Goal: Transaction & Acquisition: Purchase product/service

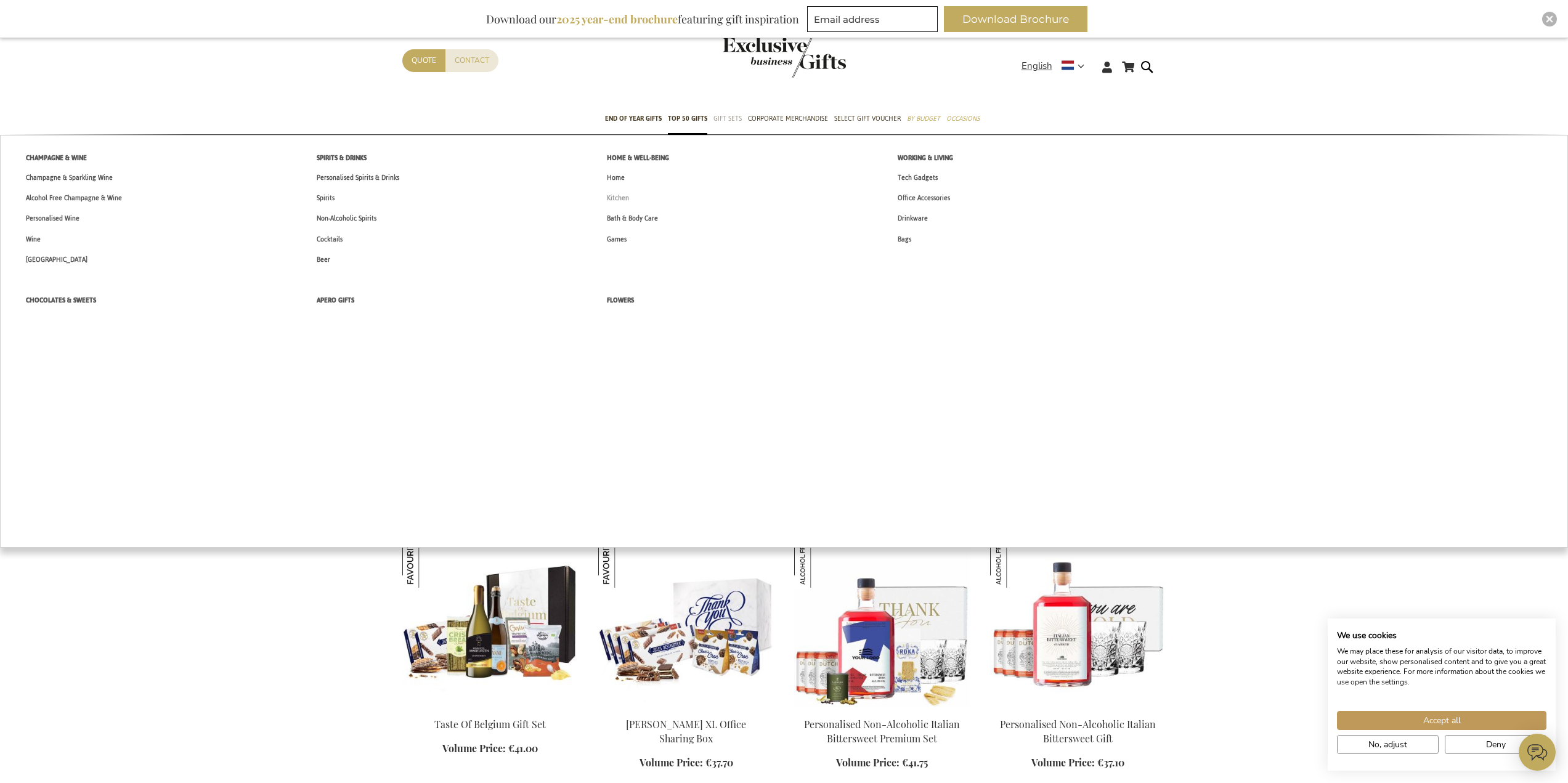
click at [627, 201] on span "Kitchen" at bounding box center [618, 198] width 22 height 13
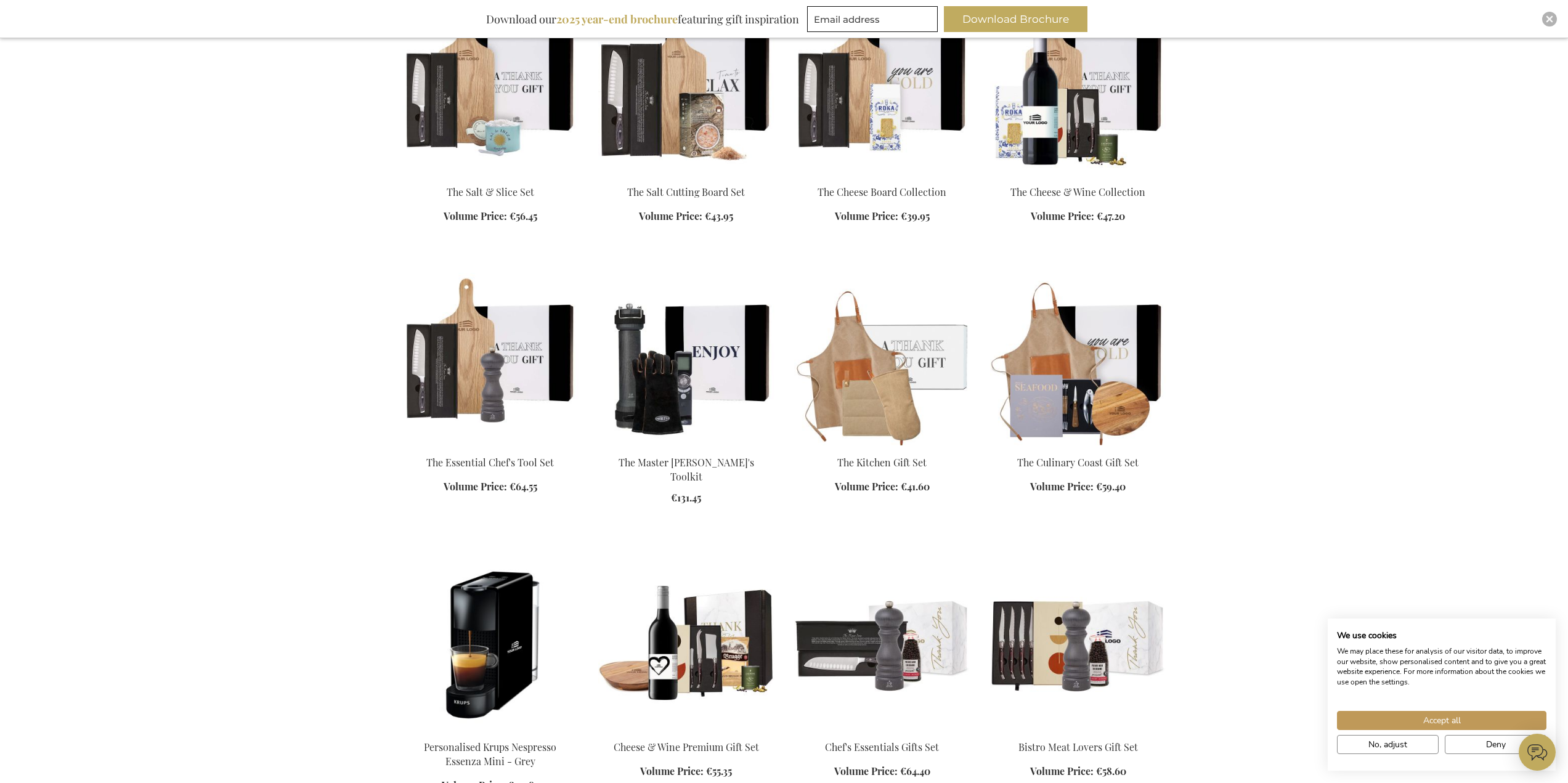
scroll to position [924, 0]
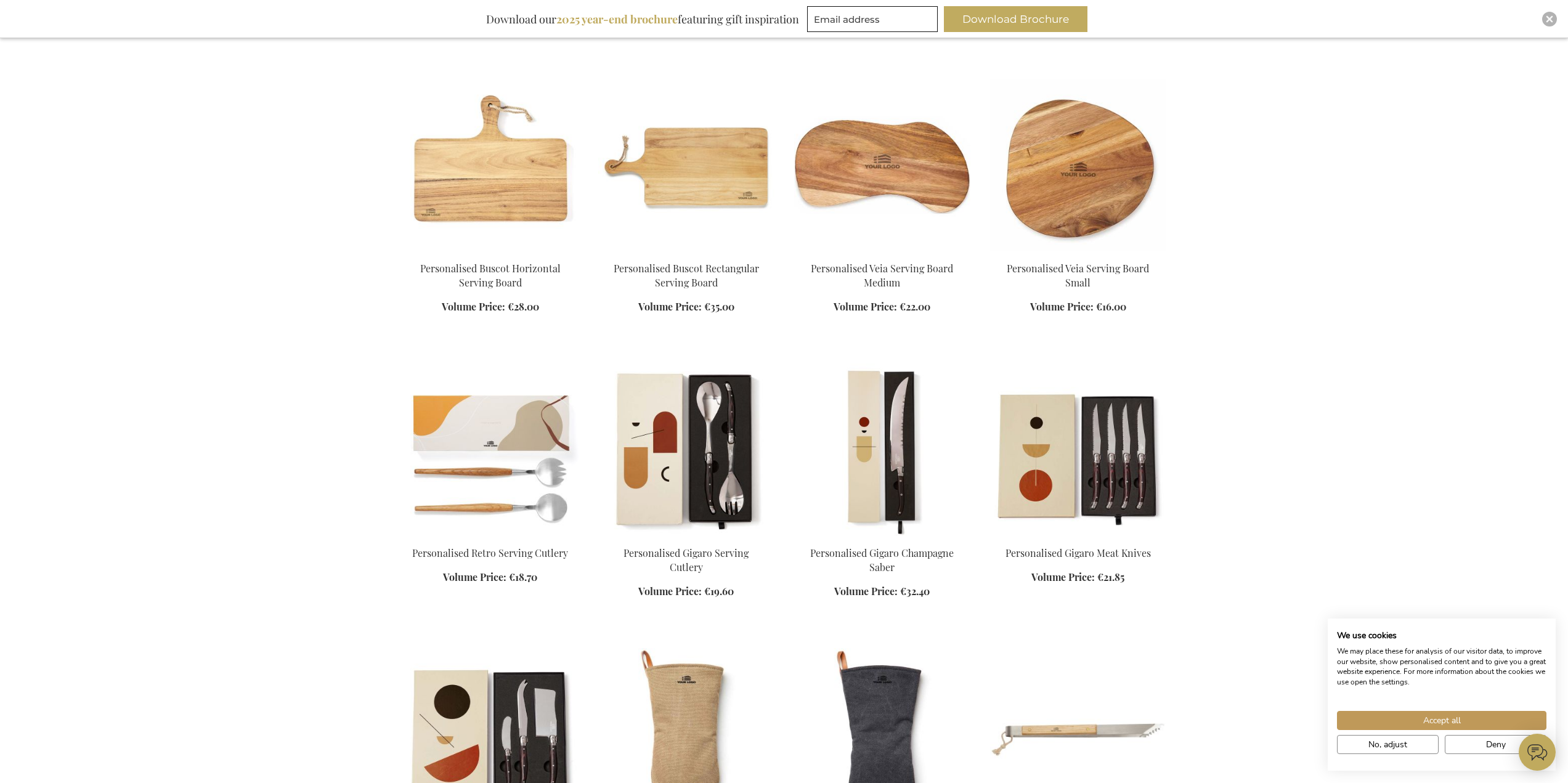
scroll to position [2158, 0]
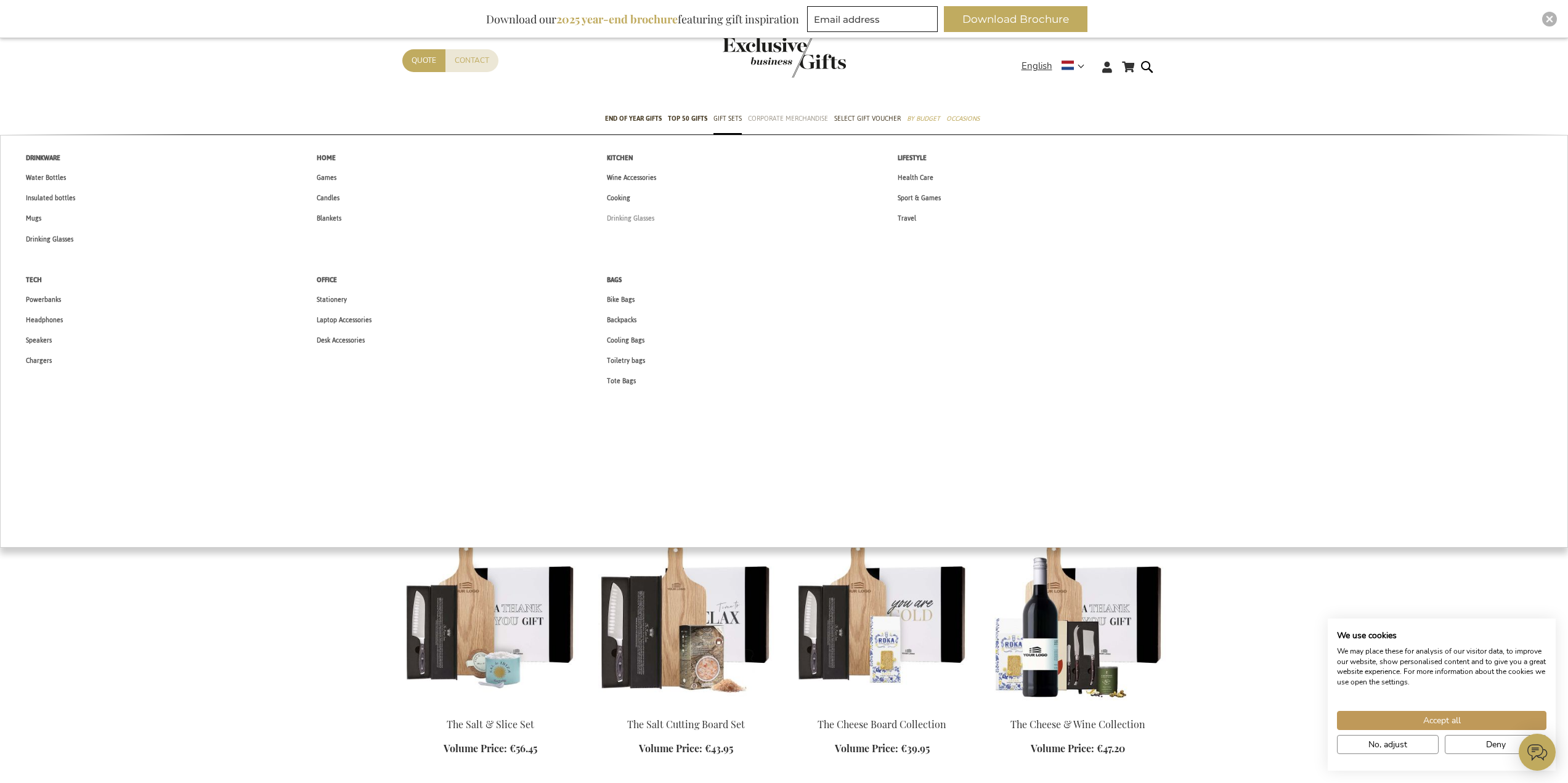
click at [634, 214] on span "Drinking Glasses" at bounding box center [630, 219] width 47 height 13
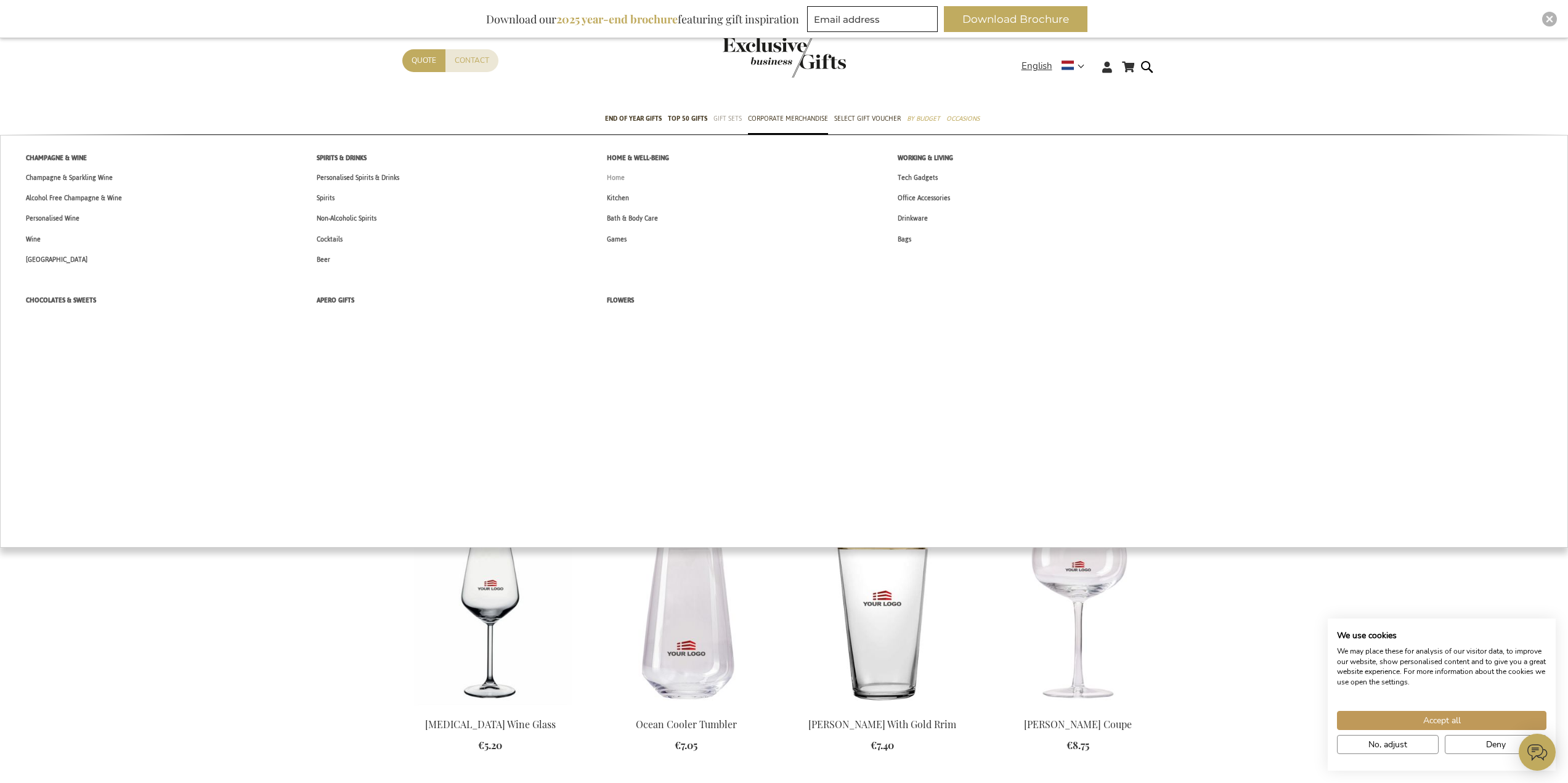
click at [613, 181] on span "Home" at bounding box center [616, 178] width 18 height 13
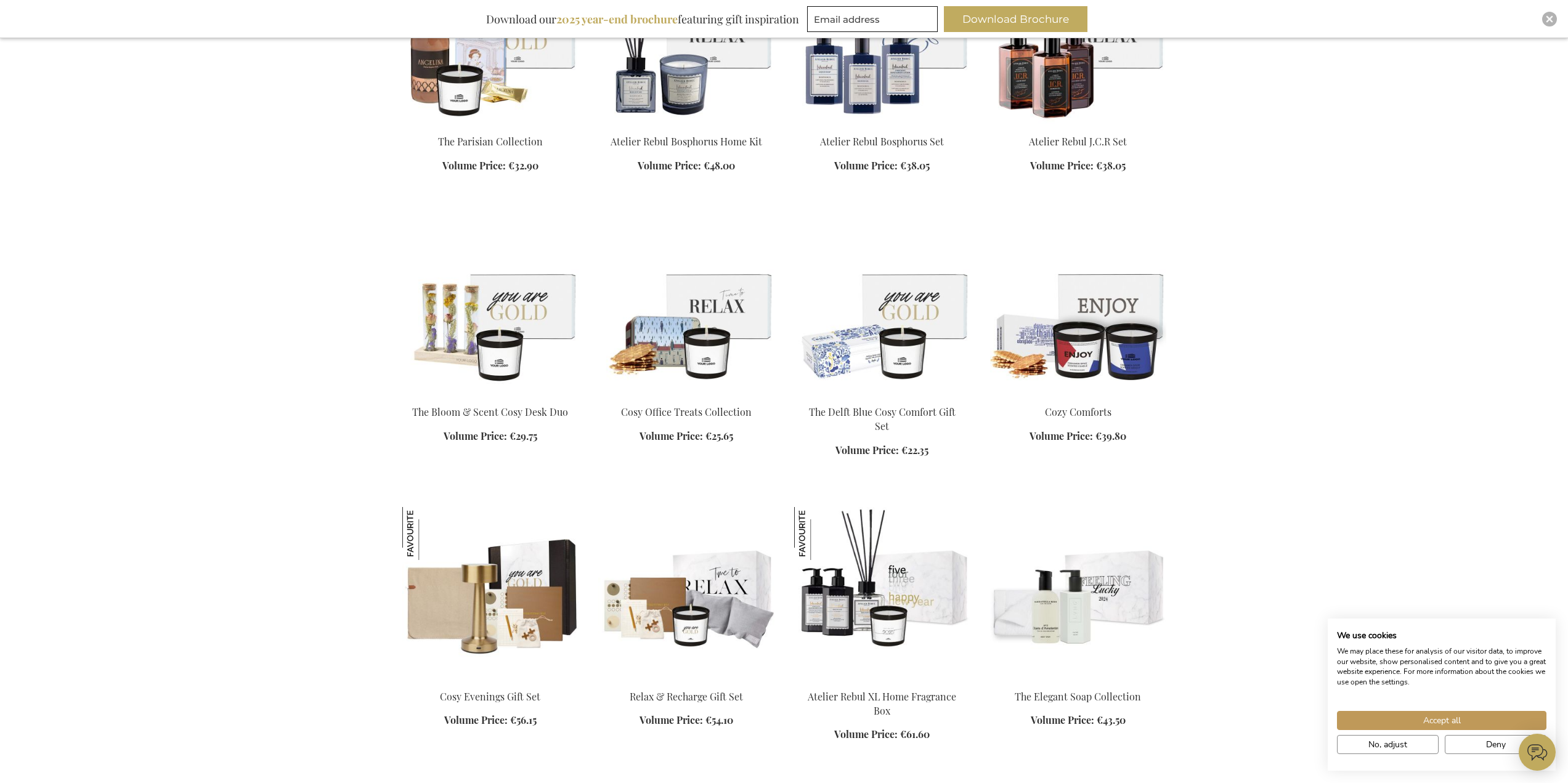
scroll to position [1048, 0]
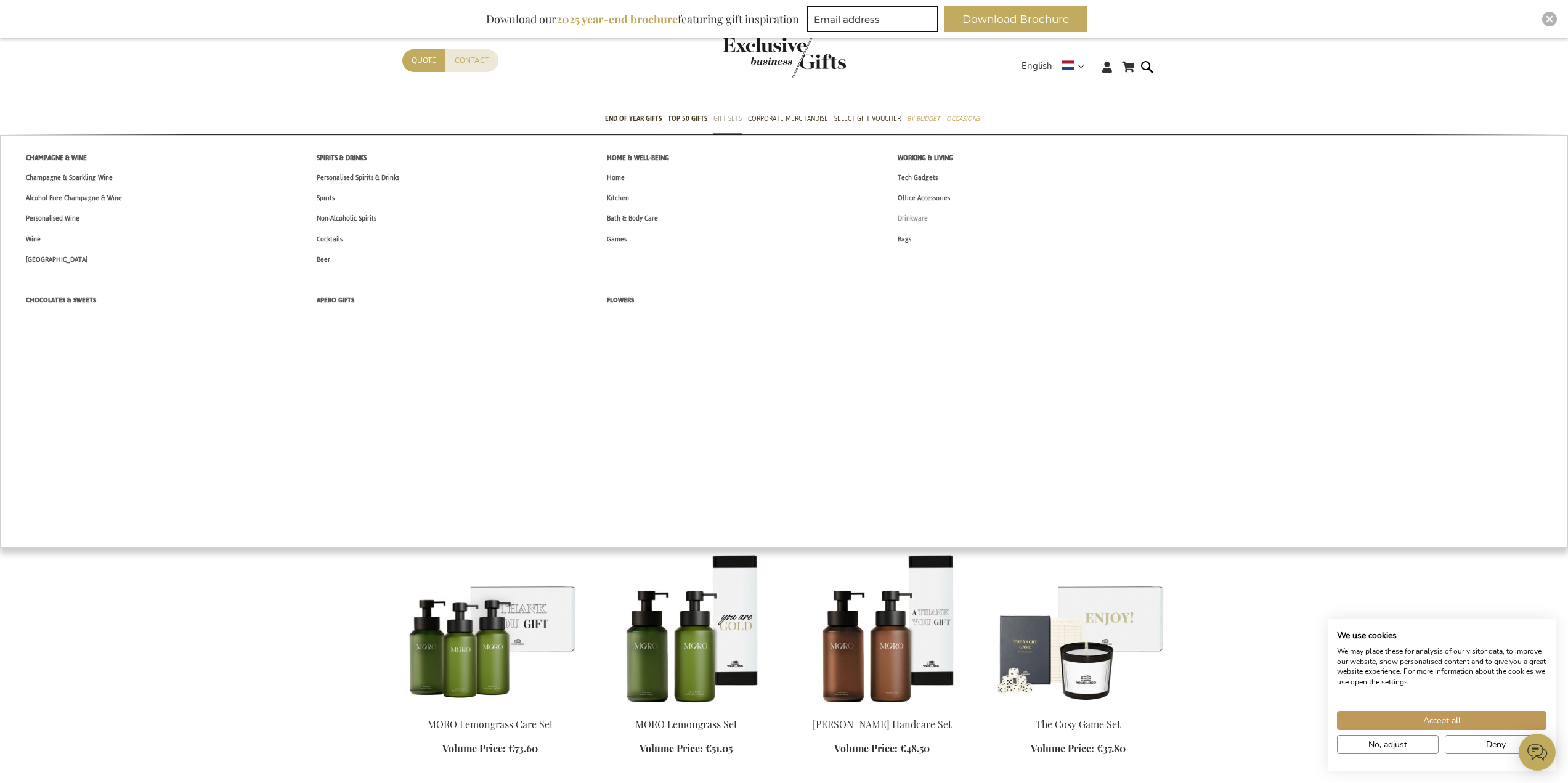
click at [915, 215] on span "Drinkware" at bounding box center [912, 219] width 30 height 13
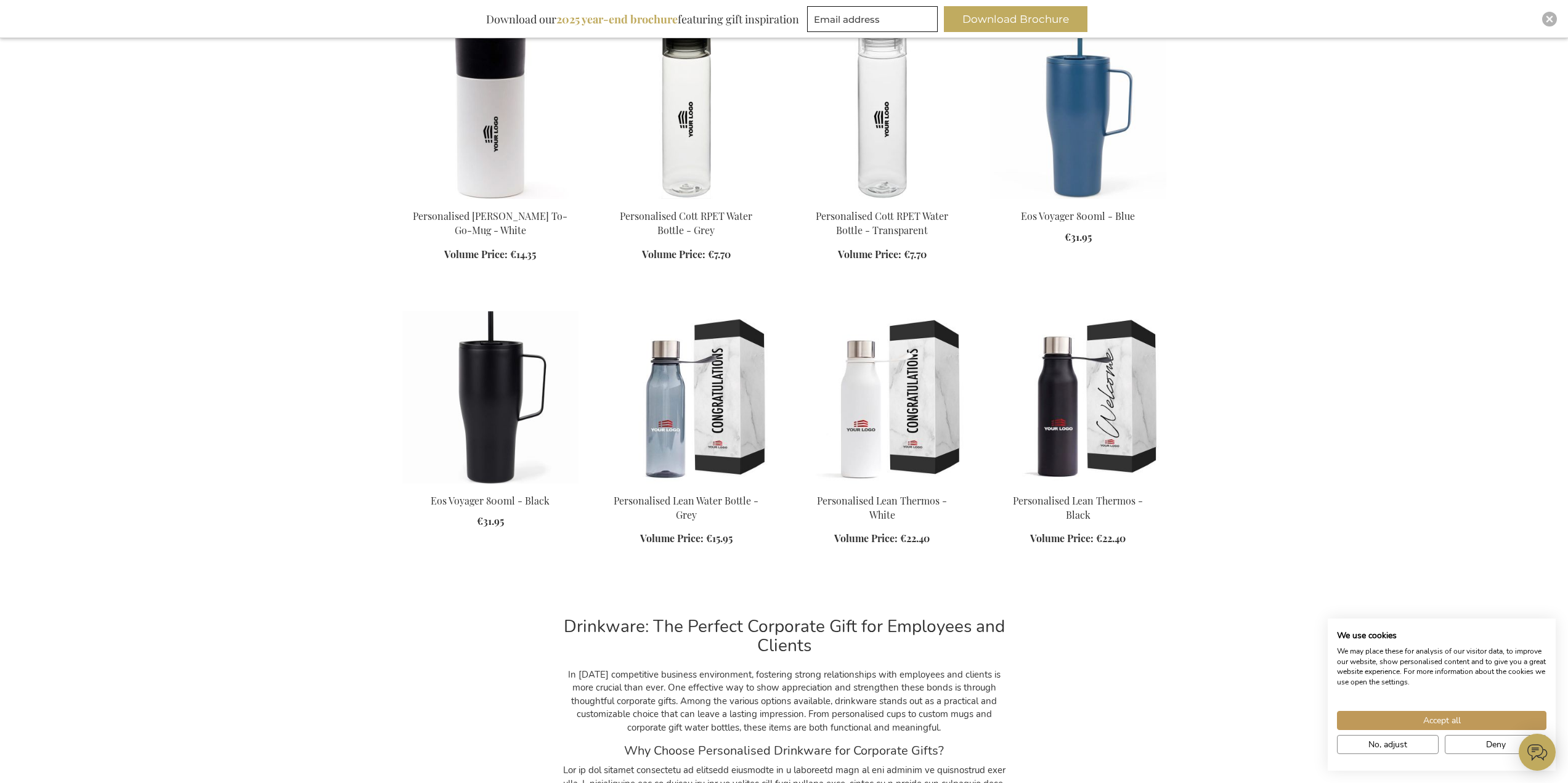
scroll to position [2774, 0]
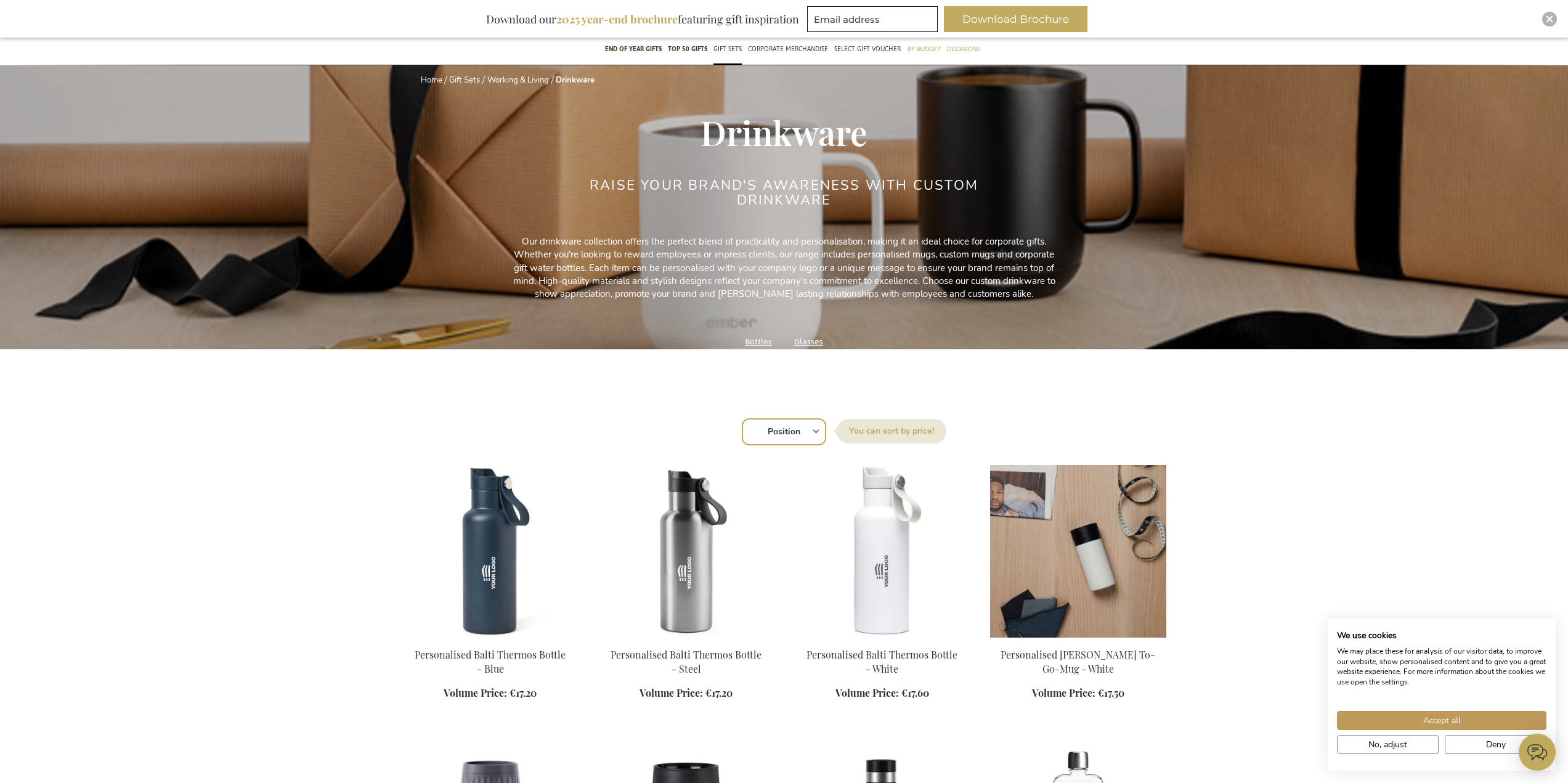
scroll to position [431, 0]
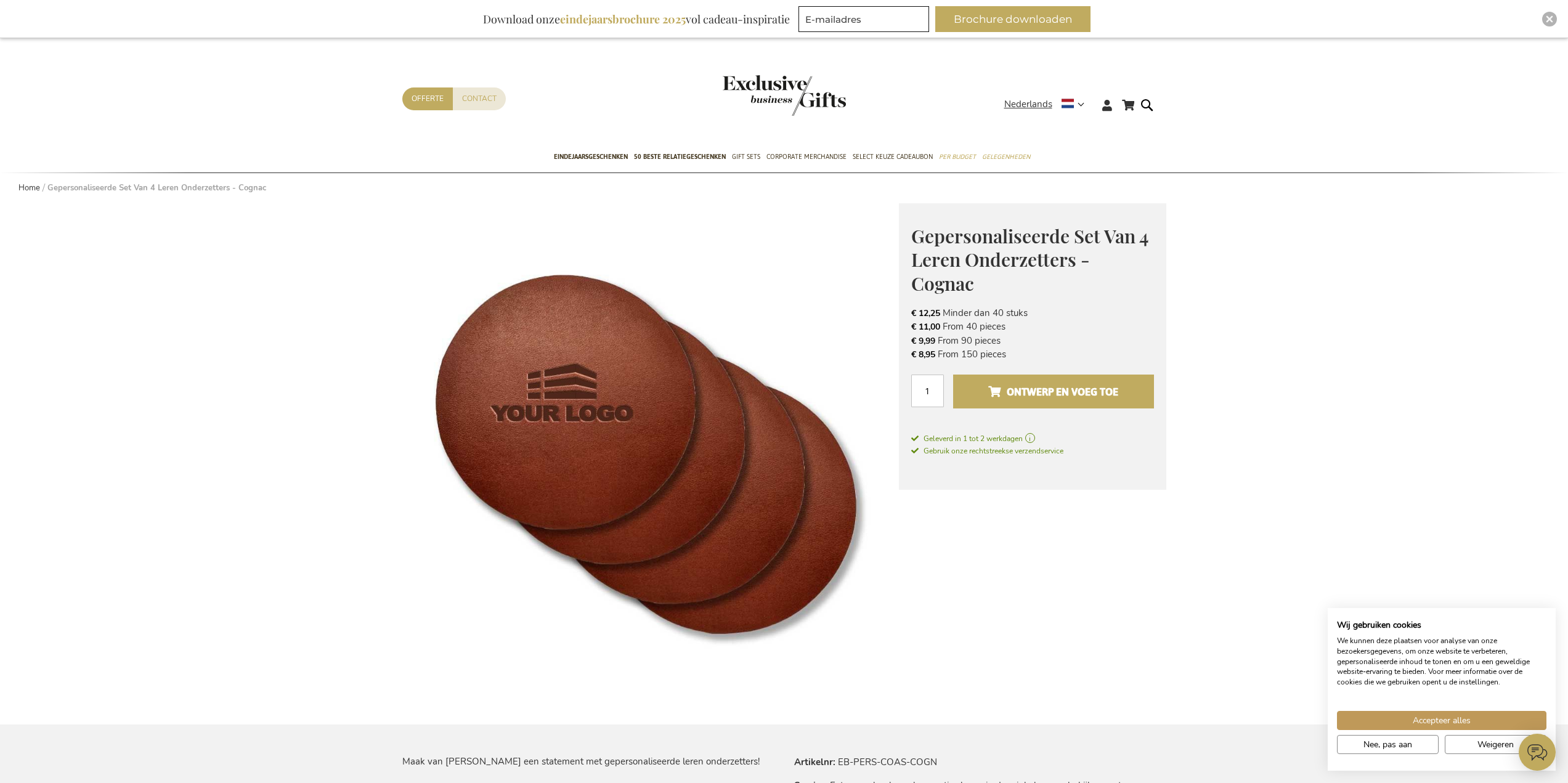
click at [1032, 390] on span "Ontwerp en voeg toe" at bounding box center [1053, 392] width 130 height 20
click at [1081, 105] on strong "Nederlands" at bounding box center [1043, 105] width 79 height 15
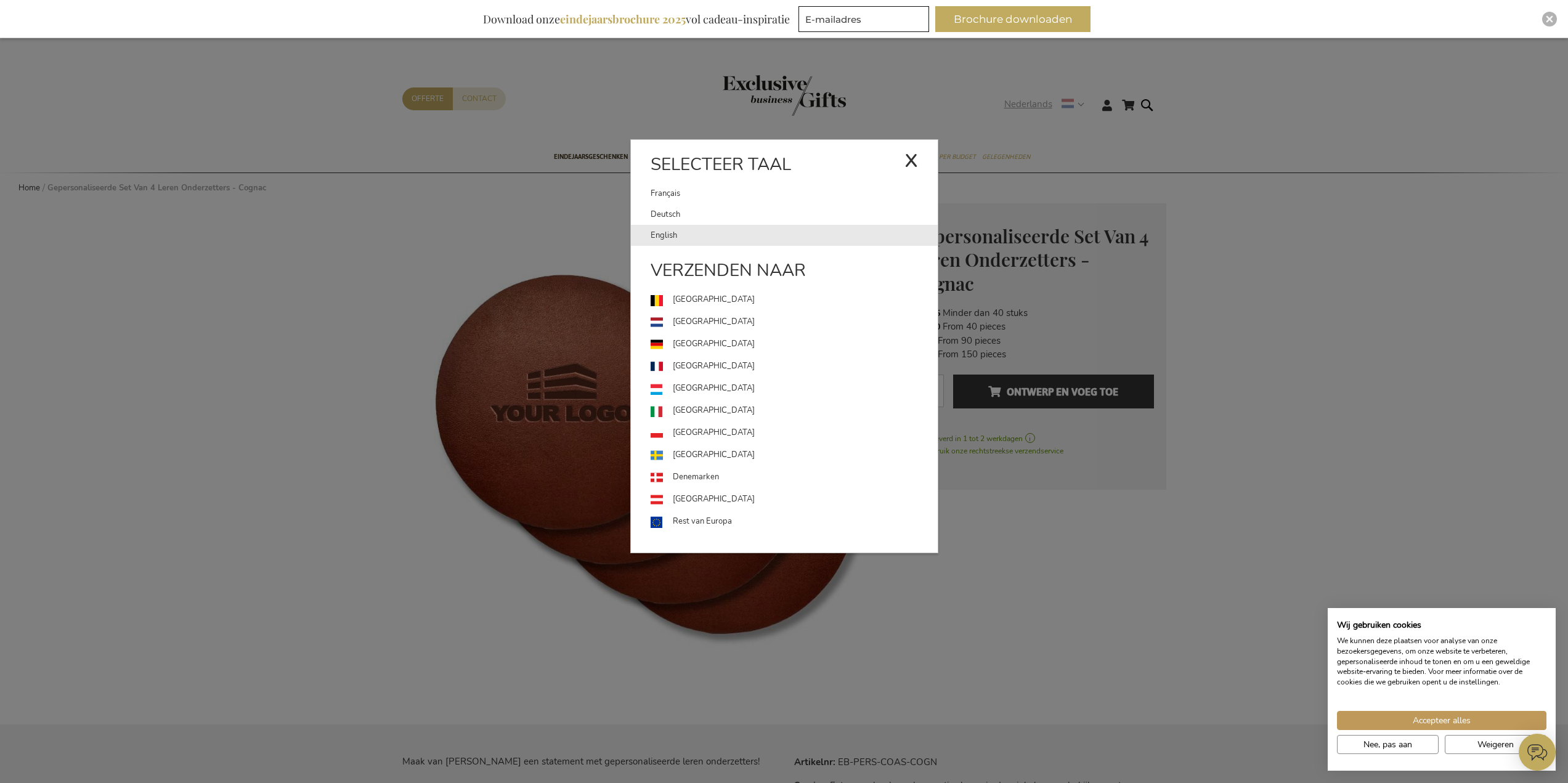
click at [672, 241] on link "English" at bounding box center [794, 235] width 287 height 21
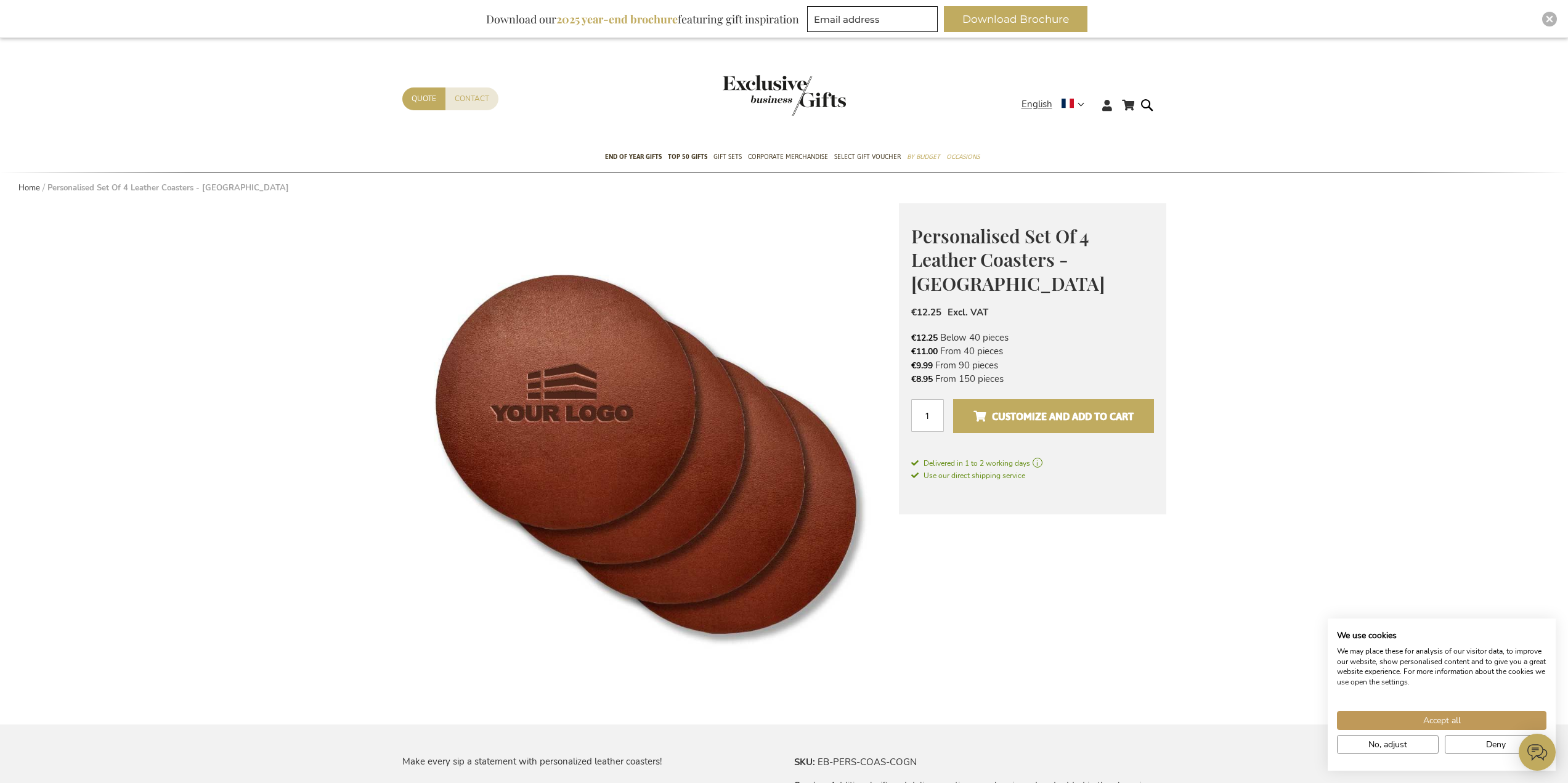
click at [988, 407] on span "Customize and add to cart" at bounding box center [1053, 417] width 160 height 20
click at [1481, 746] on button "Deny" at bounding box center [1496, 745] width 102 height 19
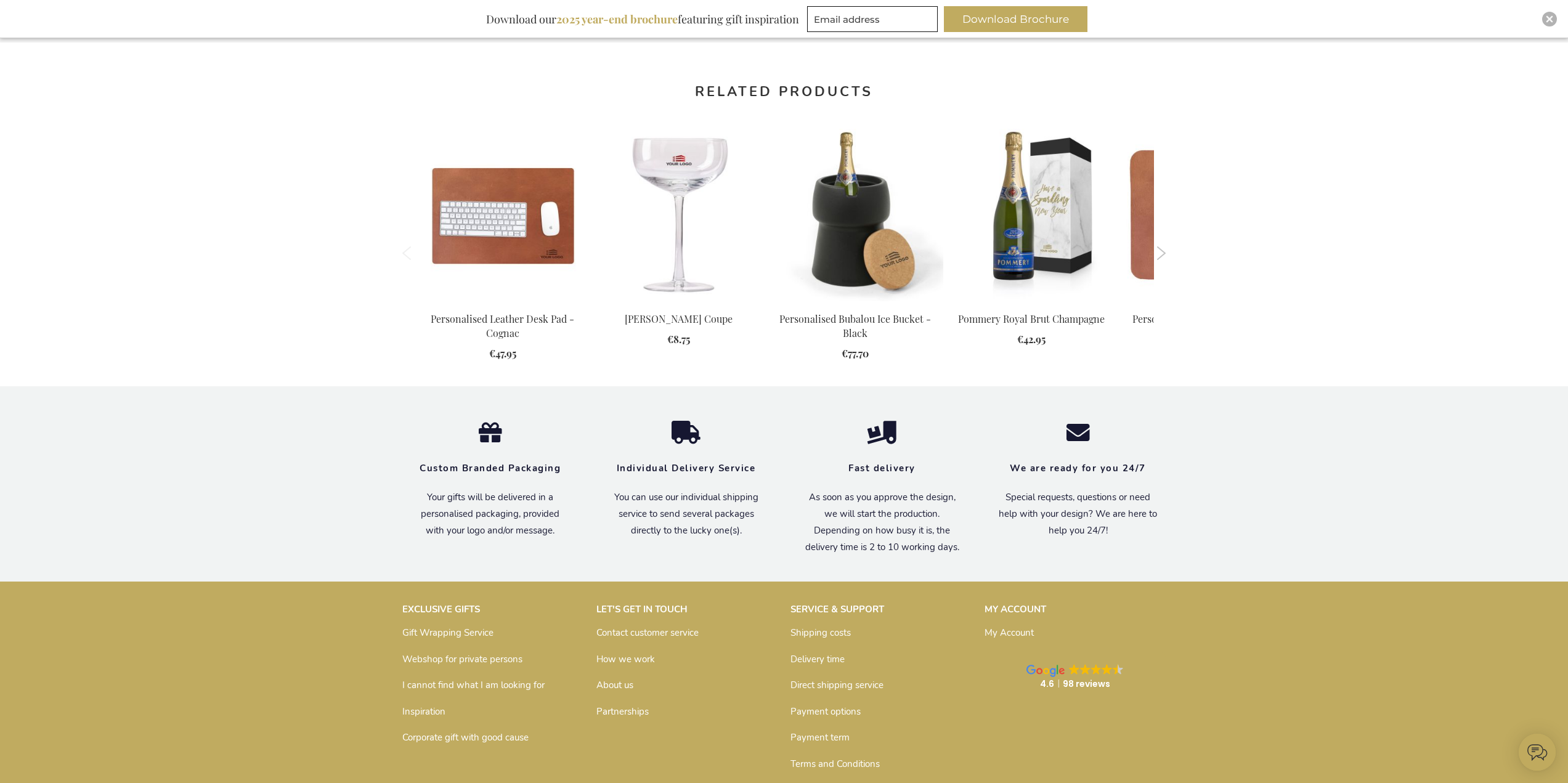
scroll to position [1090, 0]
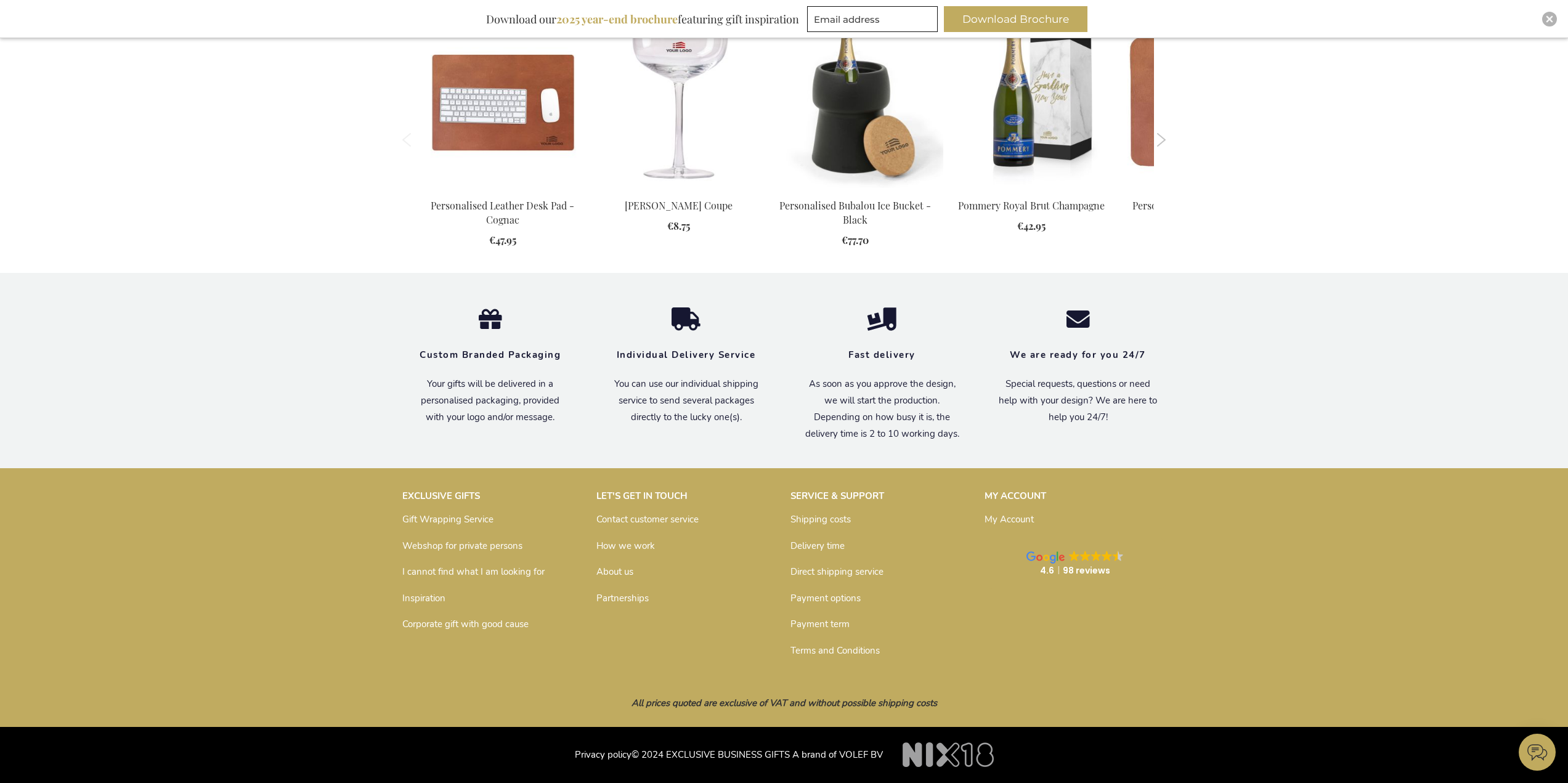
click at [1048, 349] on strong "We are ready for you 24/7" at bounding box center [1077, 355] width 136 height 13
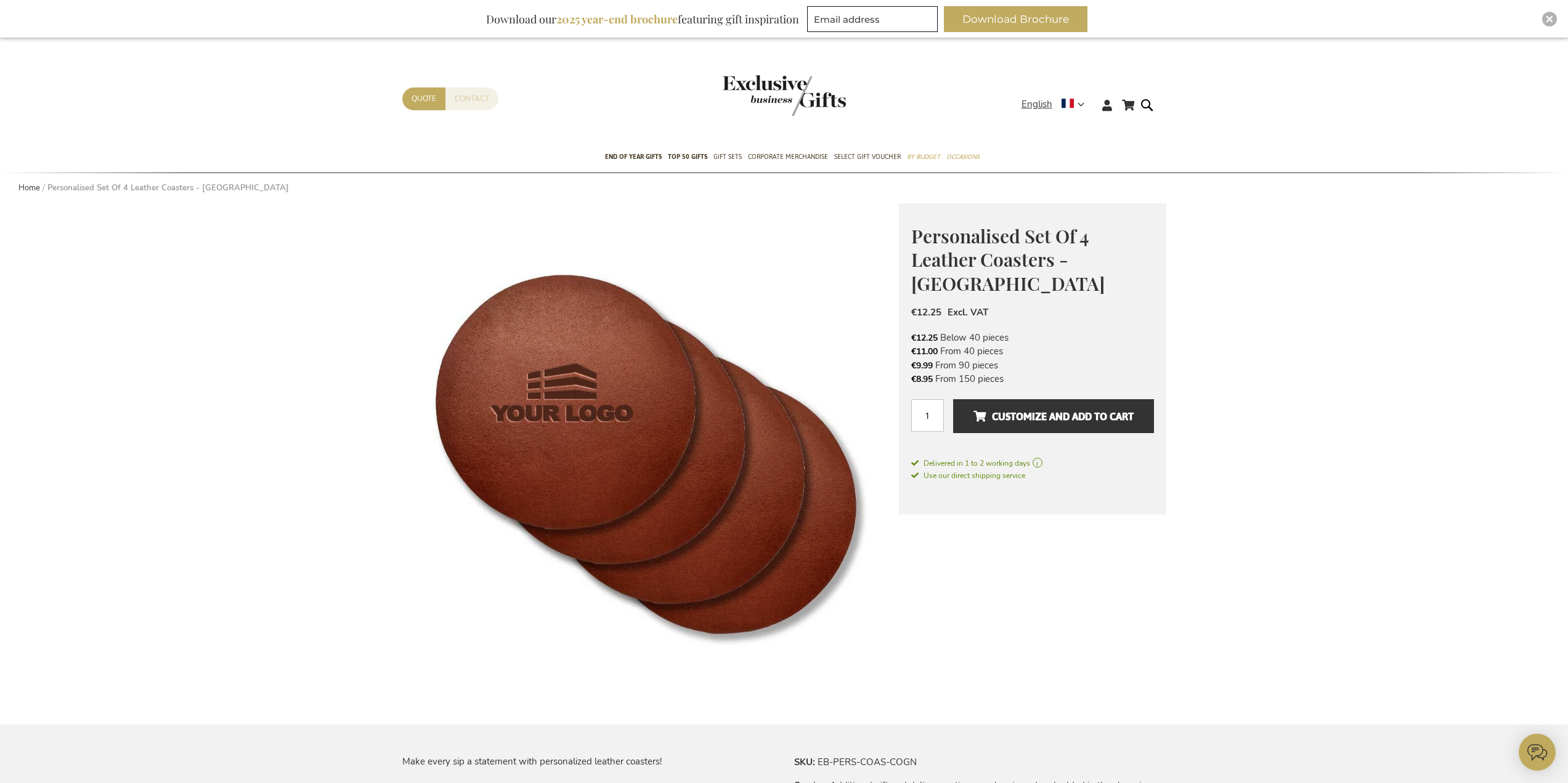
click at [456, 92] on link "Contact" at bounding box center [472, 98] width 53 height 23
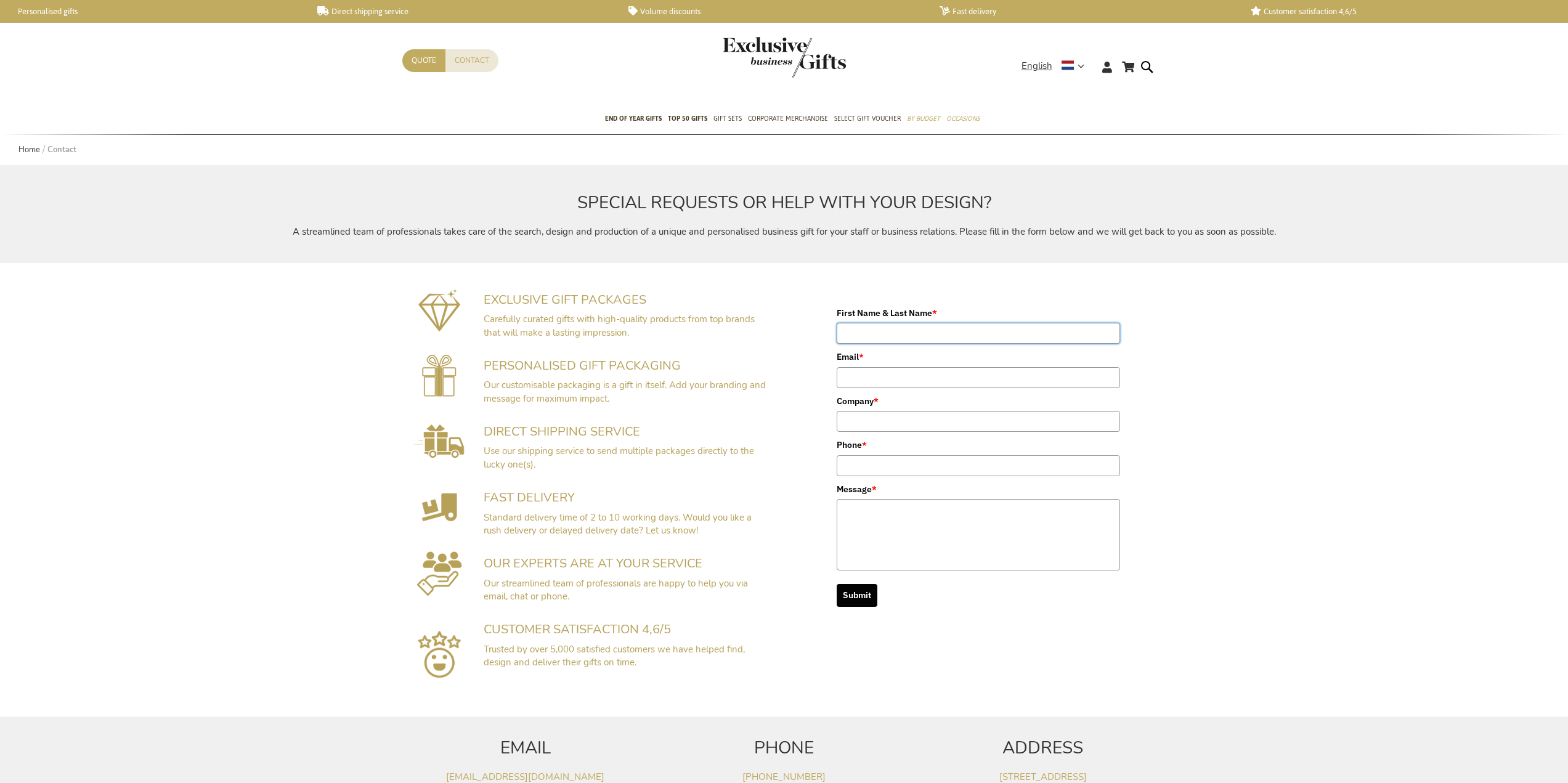
drag, startPoint x: 902, startPoint y: 334, endPoint x: 922, endPoint y: 344, distance: 22.4
click at [902, 334] on input "First Name & Last Name *" at bounding box center [978, 333] width 283 height 21
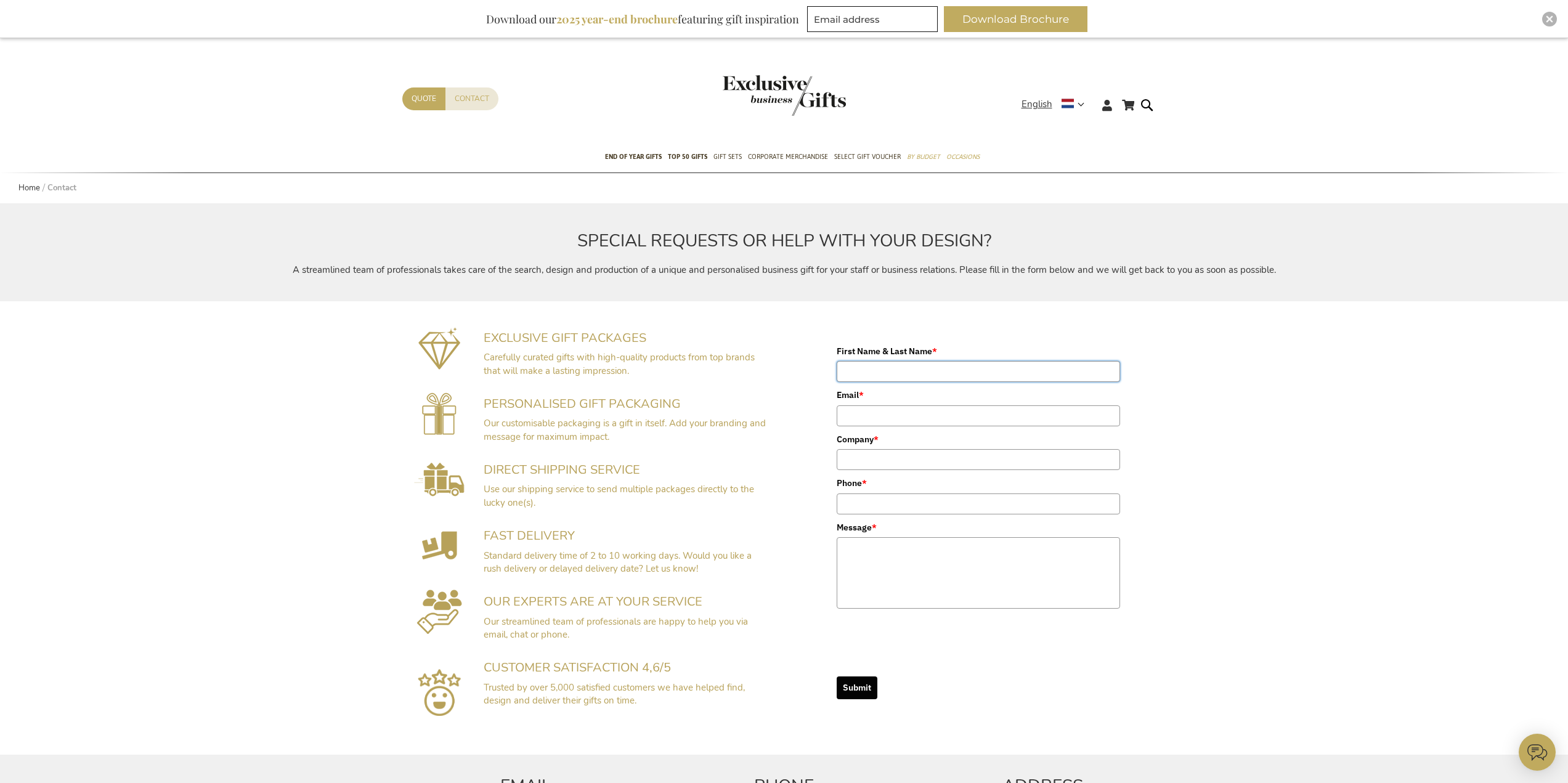
click at [891, 373] on input "First Name & Last Name *" at bounding box center [978, 371] width 283 height 21
type input "[PERSON_NAME]"
type input "[EMAIL_ADDRESS][DOMAIN_NAME]"
type input "0683232186"
click at [867, 449] on input "Company *" at bounding box center [978, 459] width 283 height 21
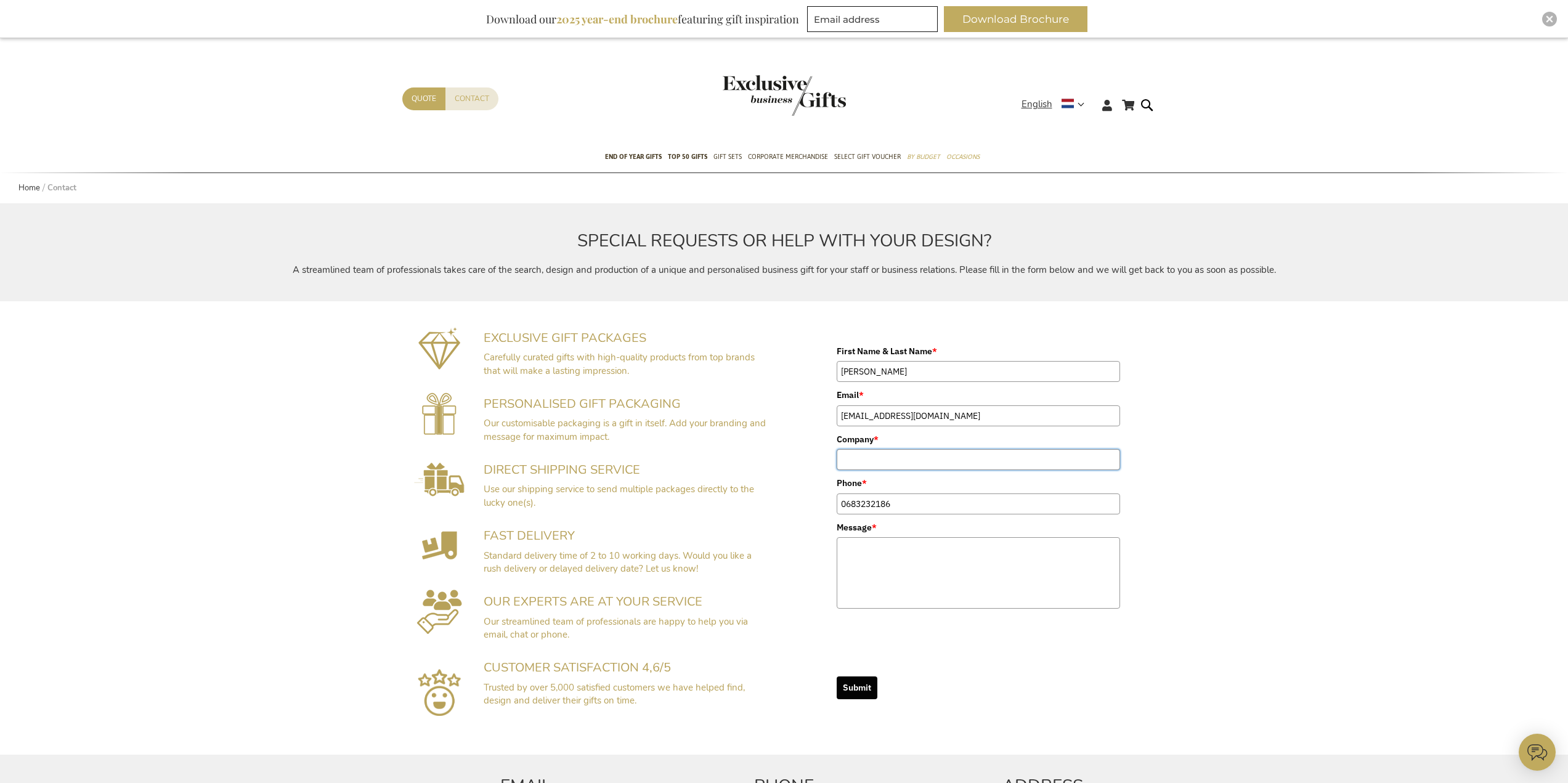
type input "KU [GEOGRAPHIC_DATA]"
click at [914, 553] on textarea "Message *" at bounding box center [978, 573] width 283 height 71
click at [922, 591] on textarea "Dear sir/madam, I would like 5 personalised sets of leather coasters (20 coaste…" at bounding box center [978, 573] width 283 height 71
click at [958, 591] on textarea "Dear sir/madam, I would like 5 personalised sets of leather coasters (20 coaste…" at bounding box center [978, 573] width 283 height 71
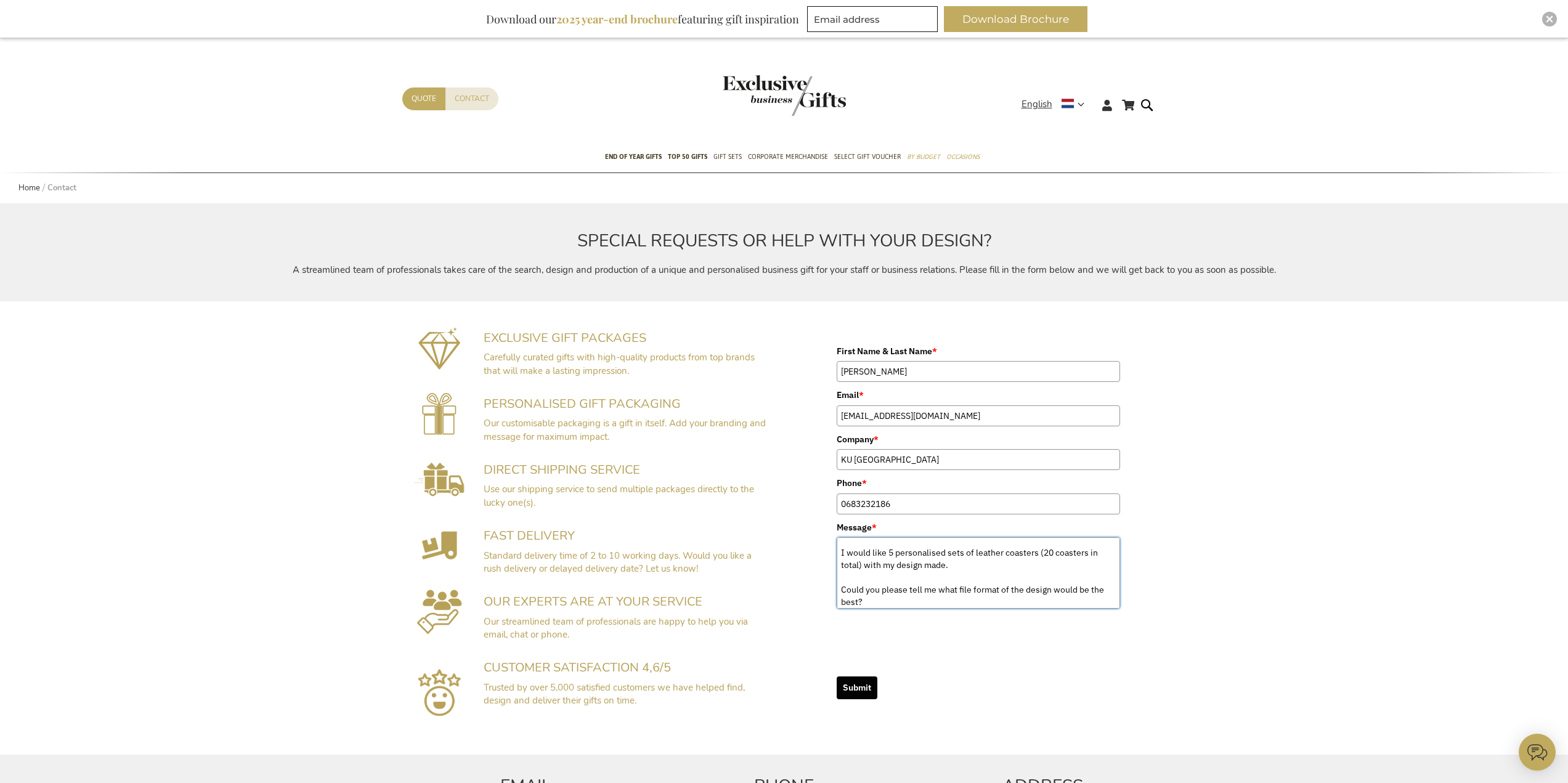
scroll to position [24, 0]
drag, startPoint x: 1078, startPoint y: 589, endPoint x: 1102, endPoint y: 604, distance: 28.3
click at [1102, 604] on textarea "Dear sir/madam, I would like 5 personalised sets of leather coasters (20 coaste…" at bounding box center [978, 573] width 283 height 71
click at [930, 564] on textarea "Dear sir/madam, I would like 5 personalised sets of leather coasters (20 coaste…" at bounding box center [978, 573] width 283 height 71
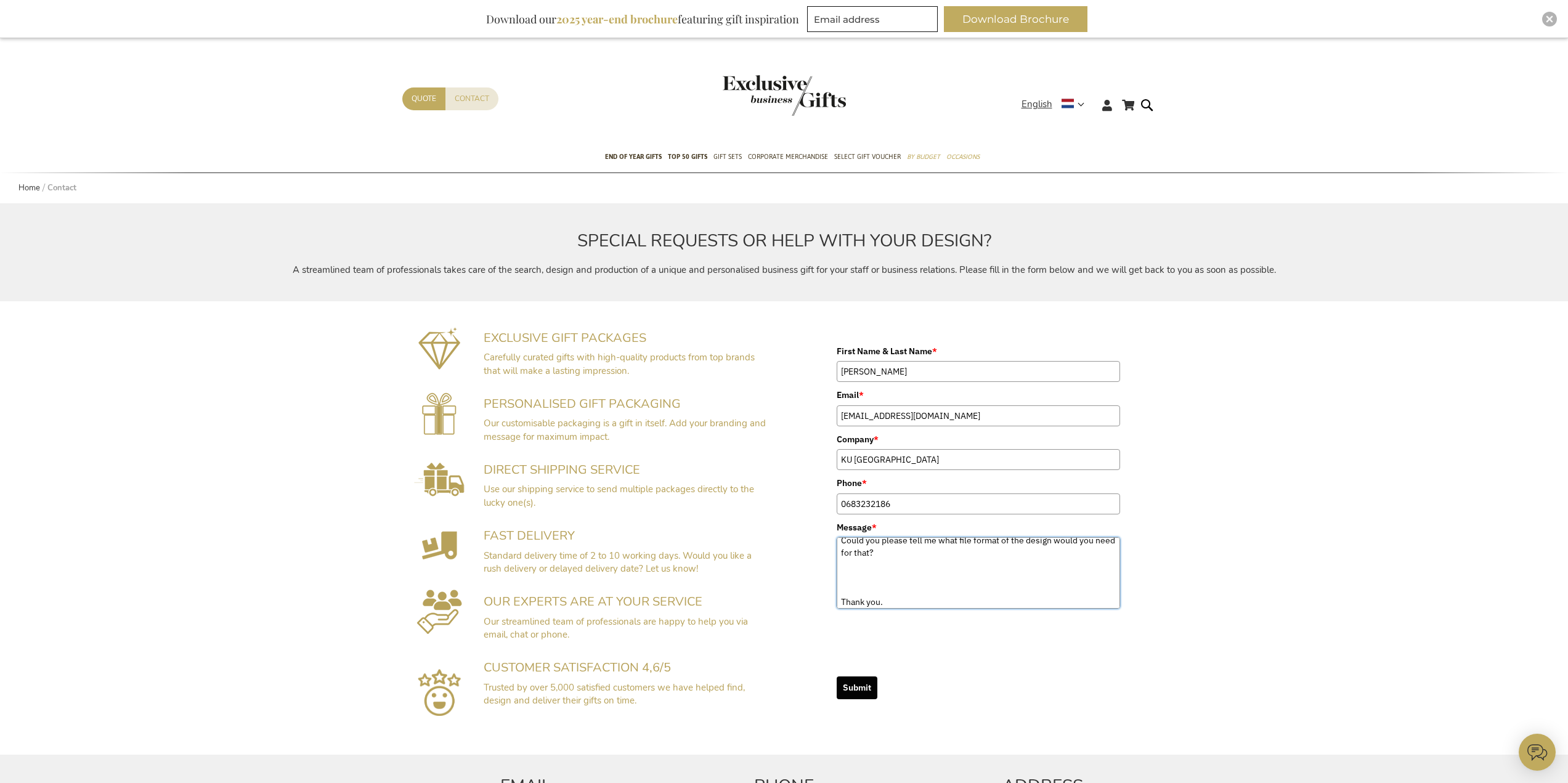
scroll to position [81, 0]
click at [893, 589] on textarea "Dear sir/madam, I would like 5 personalised sets of leather coasters (20 coaste…" at bounding box center [978, 573] width 283 height 71
type textarea "Dear sir/madam, I would like 5 personalised sets of leather coasters (20 coaste…"
click at [849, 692] on button "Submit" at bounding box center [856, 687] width 41 height 23
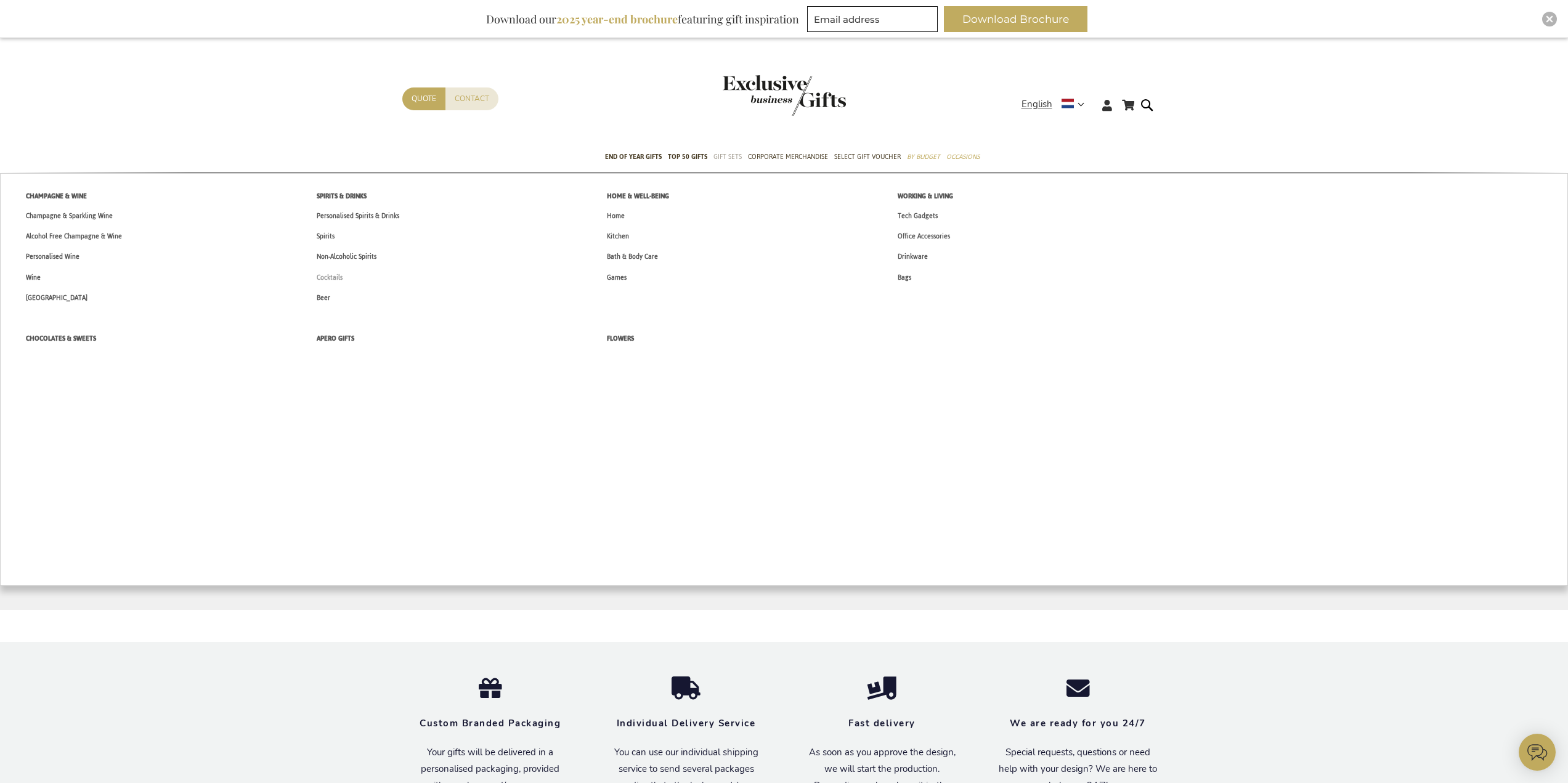
click at [333, 278] on span "Cocktails" at bounding box center [330, 278] width 26 height 13
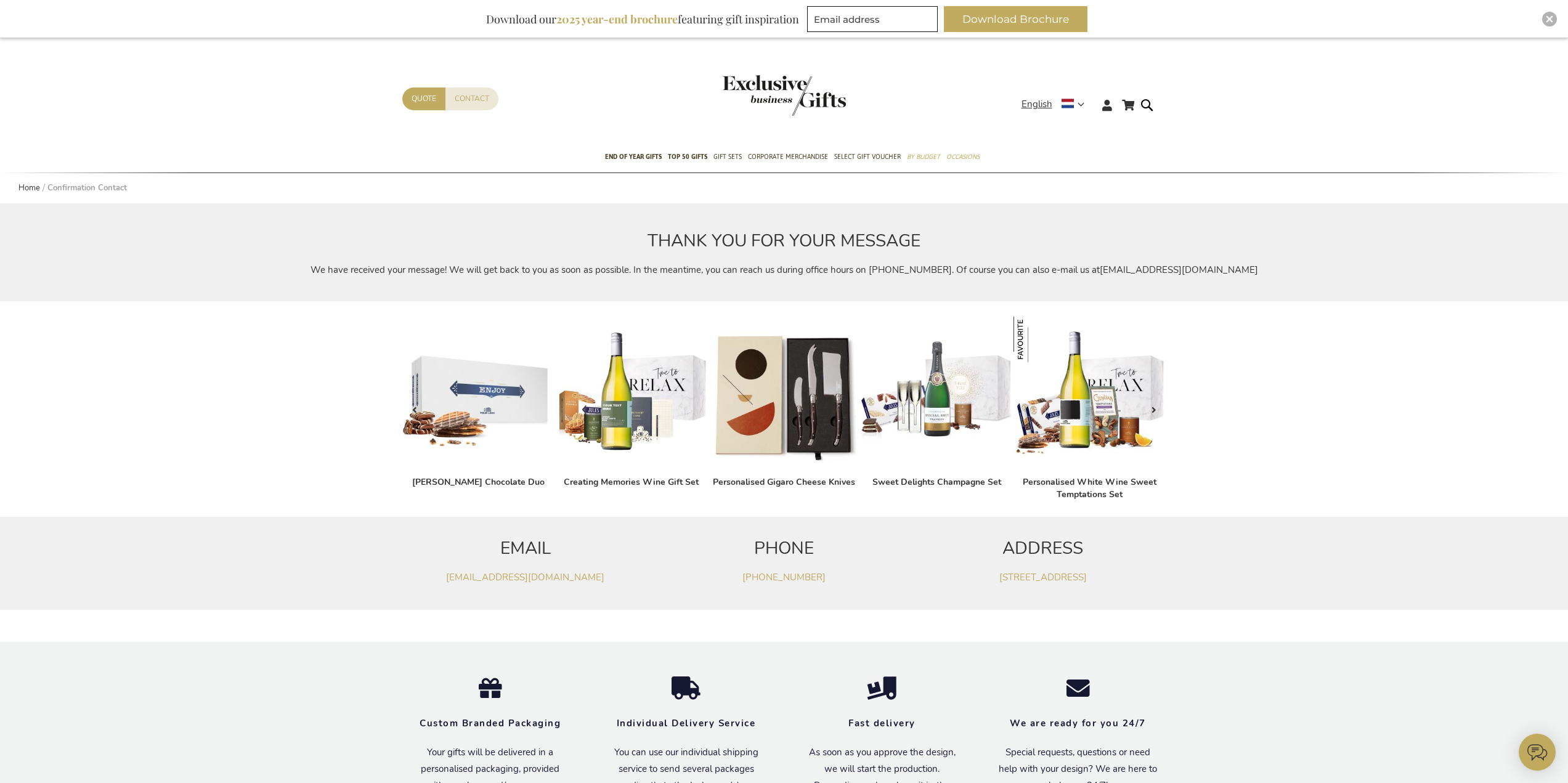
scroll to position [34, 0]
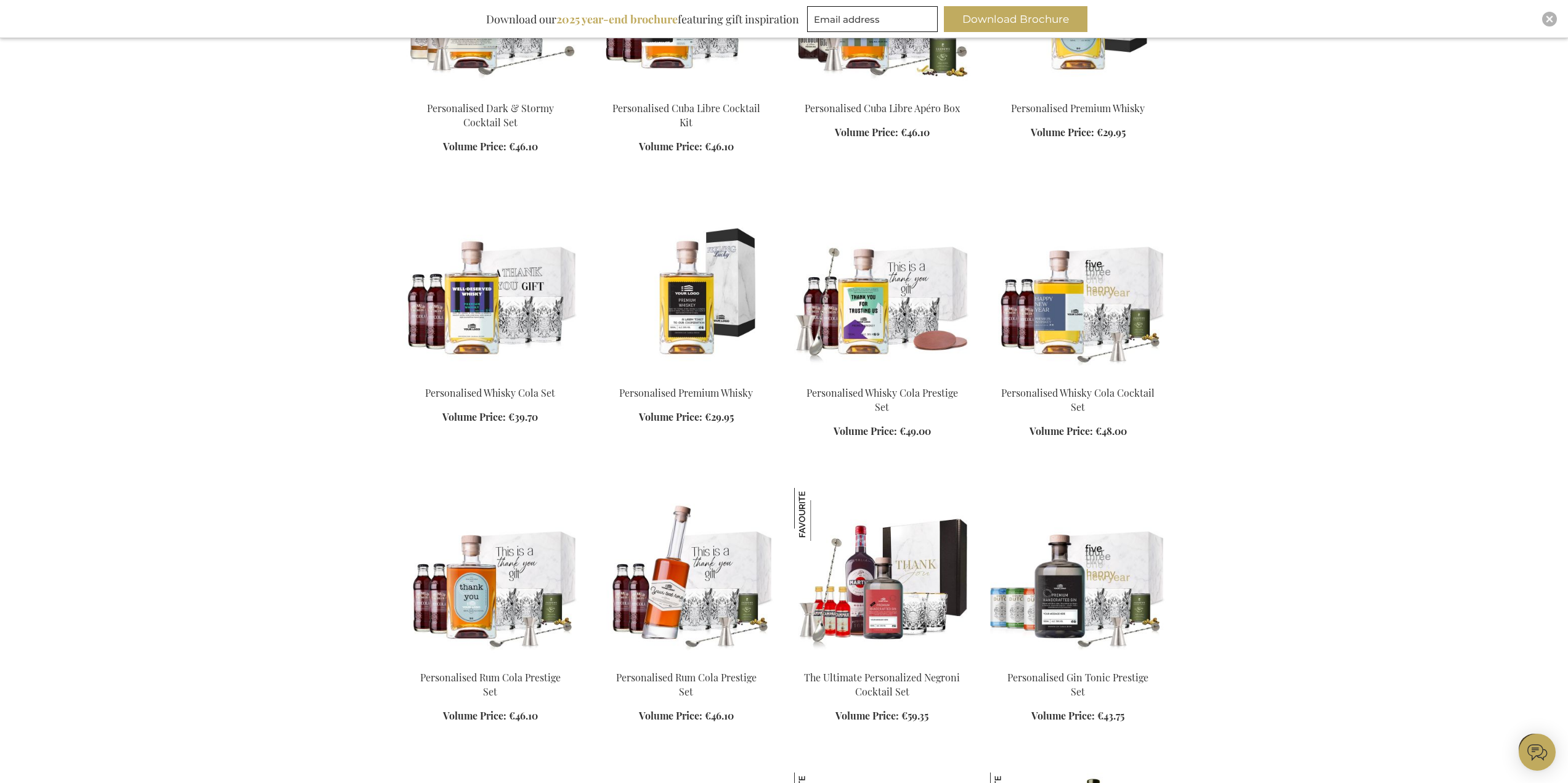
scroll to position [678, 0]
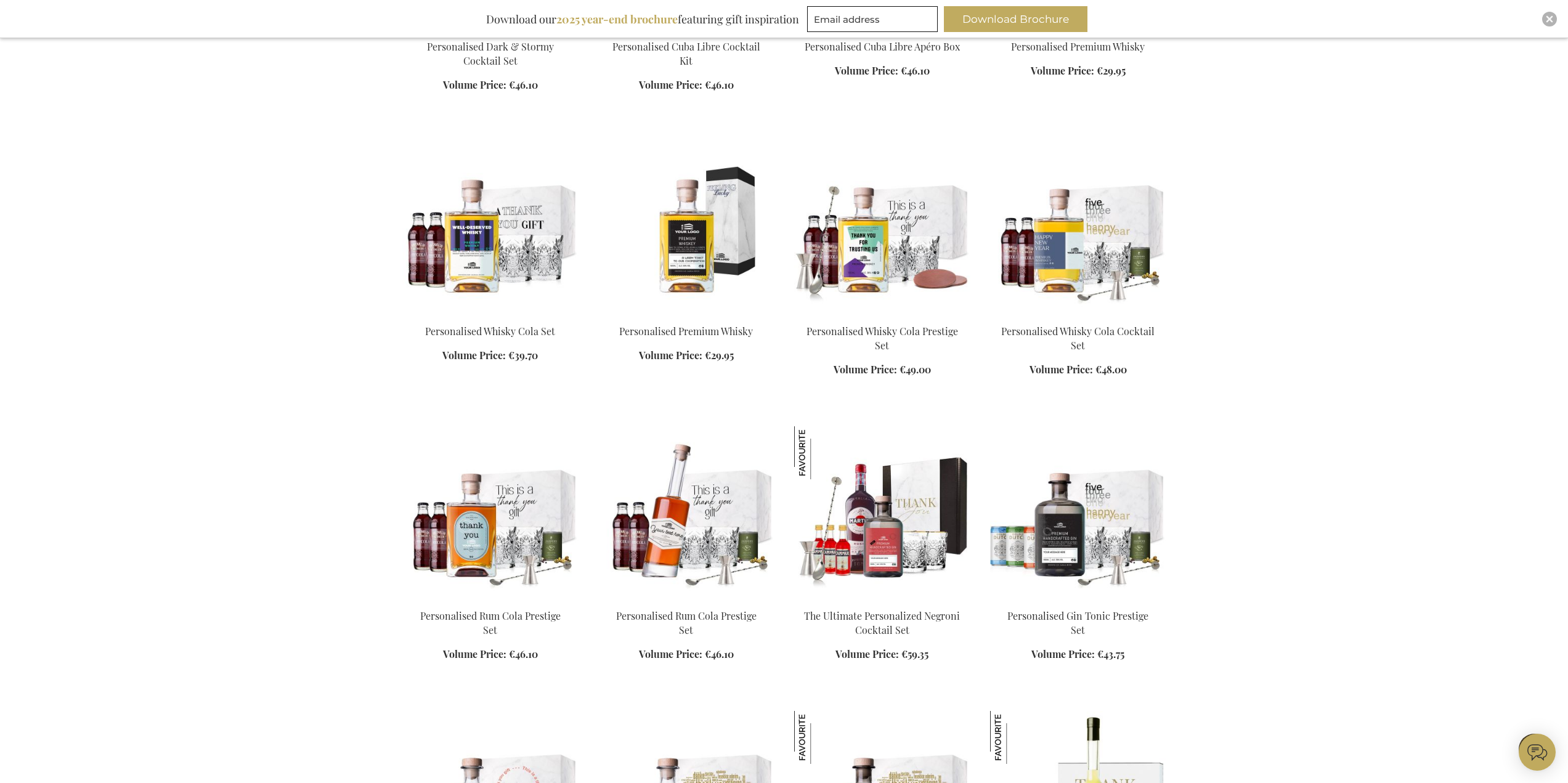
click at [907, 556] on img at bounding box center [882, 512] width 176 height 172
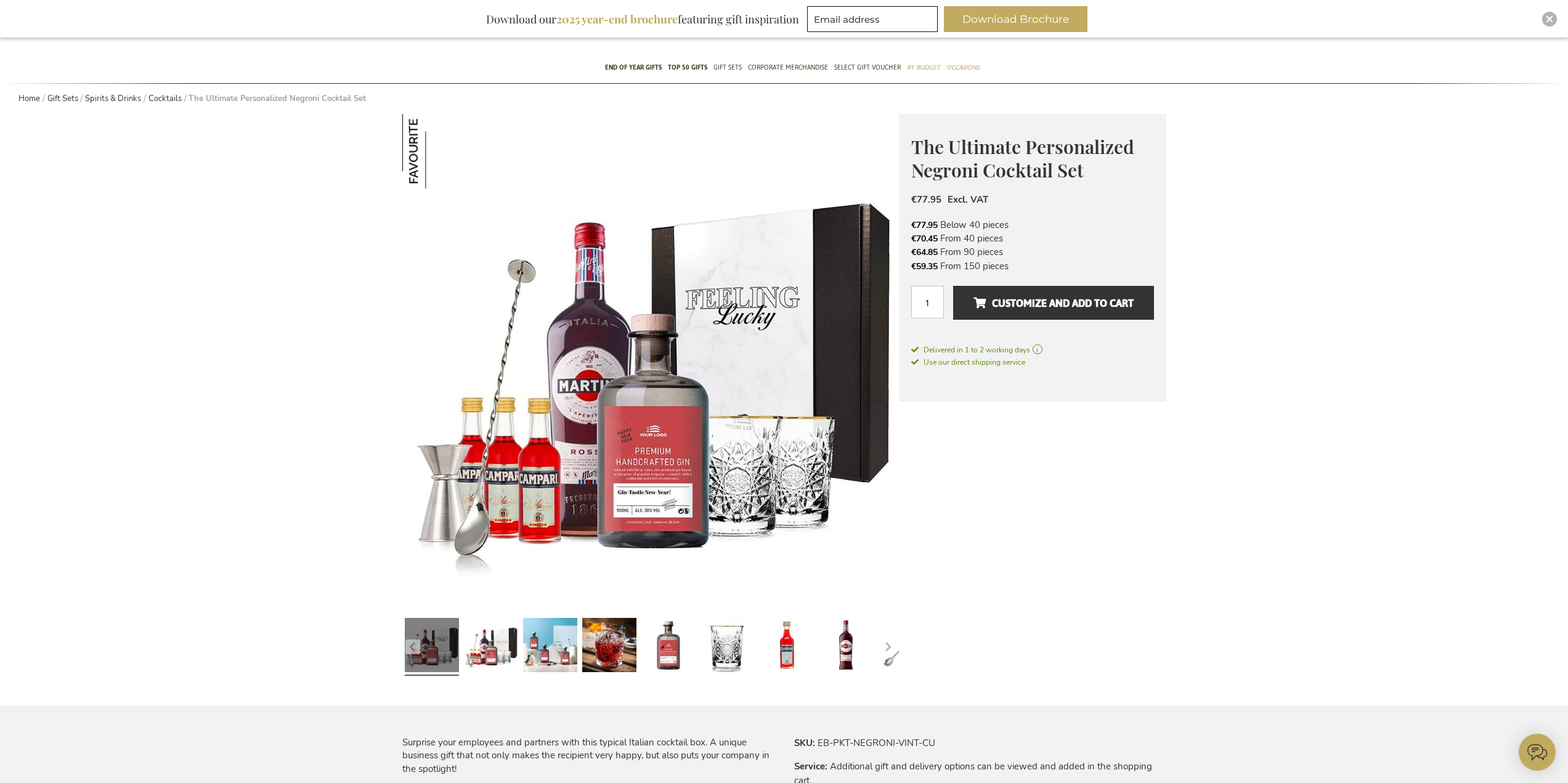
scroll to position [62, 0]
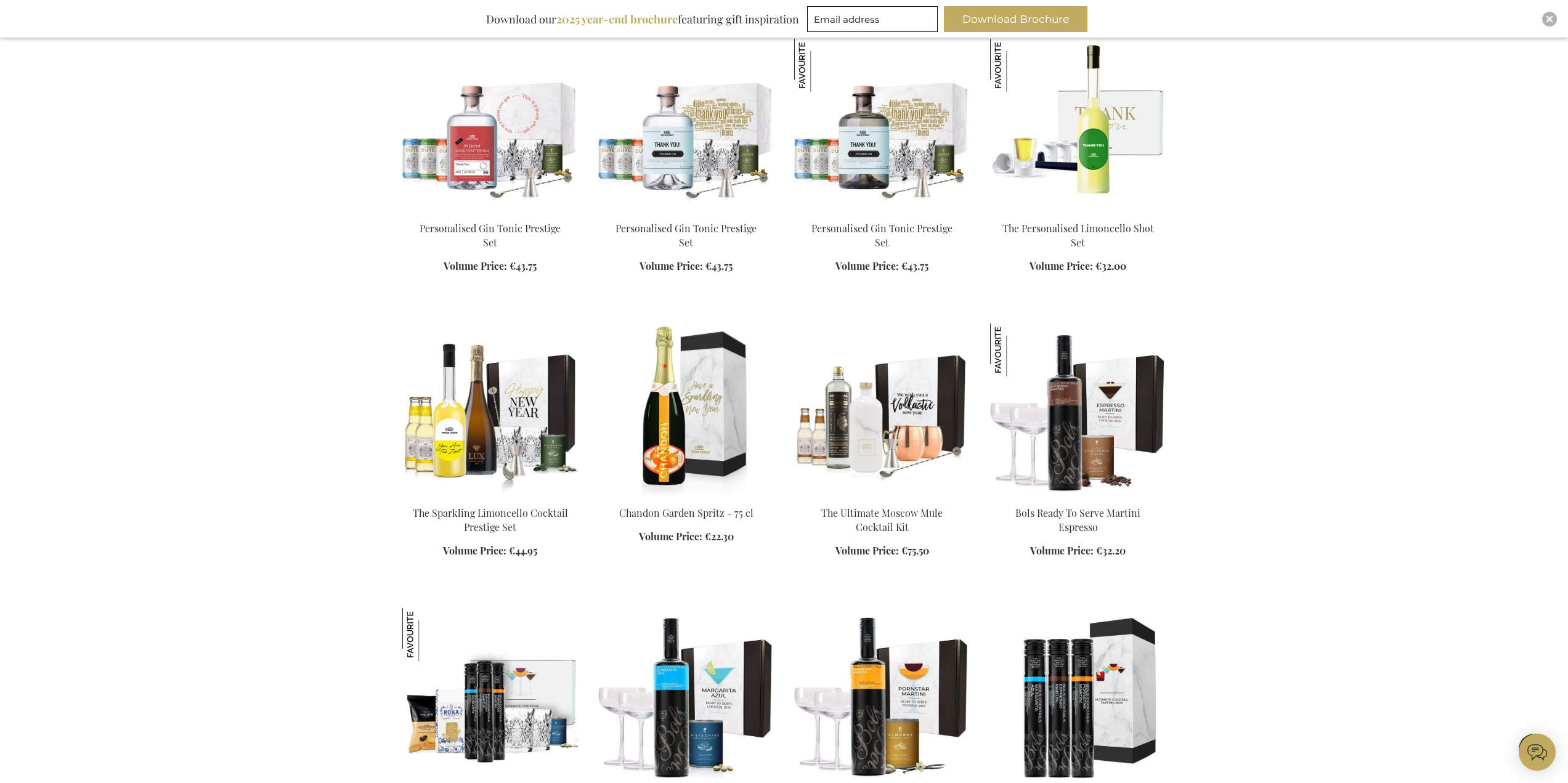
scroll to position [1351, 0]
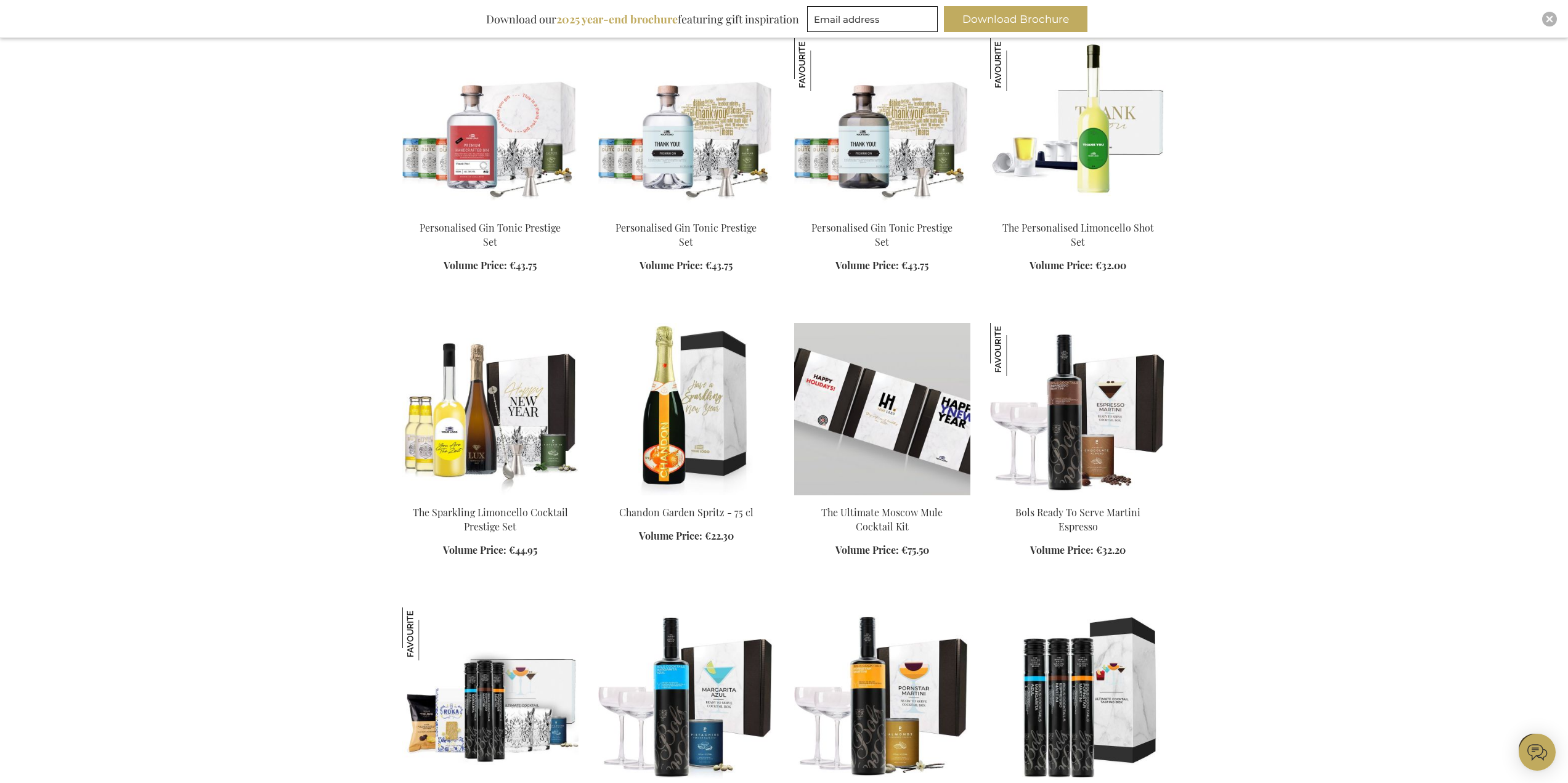
click at [899, 416] on img at bounding box center [882, 408] width 176 height 172
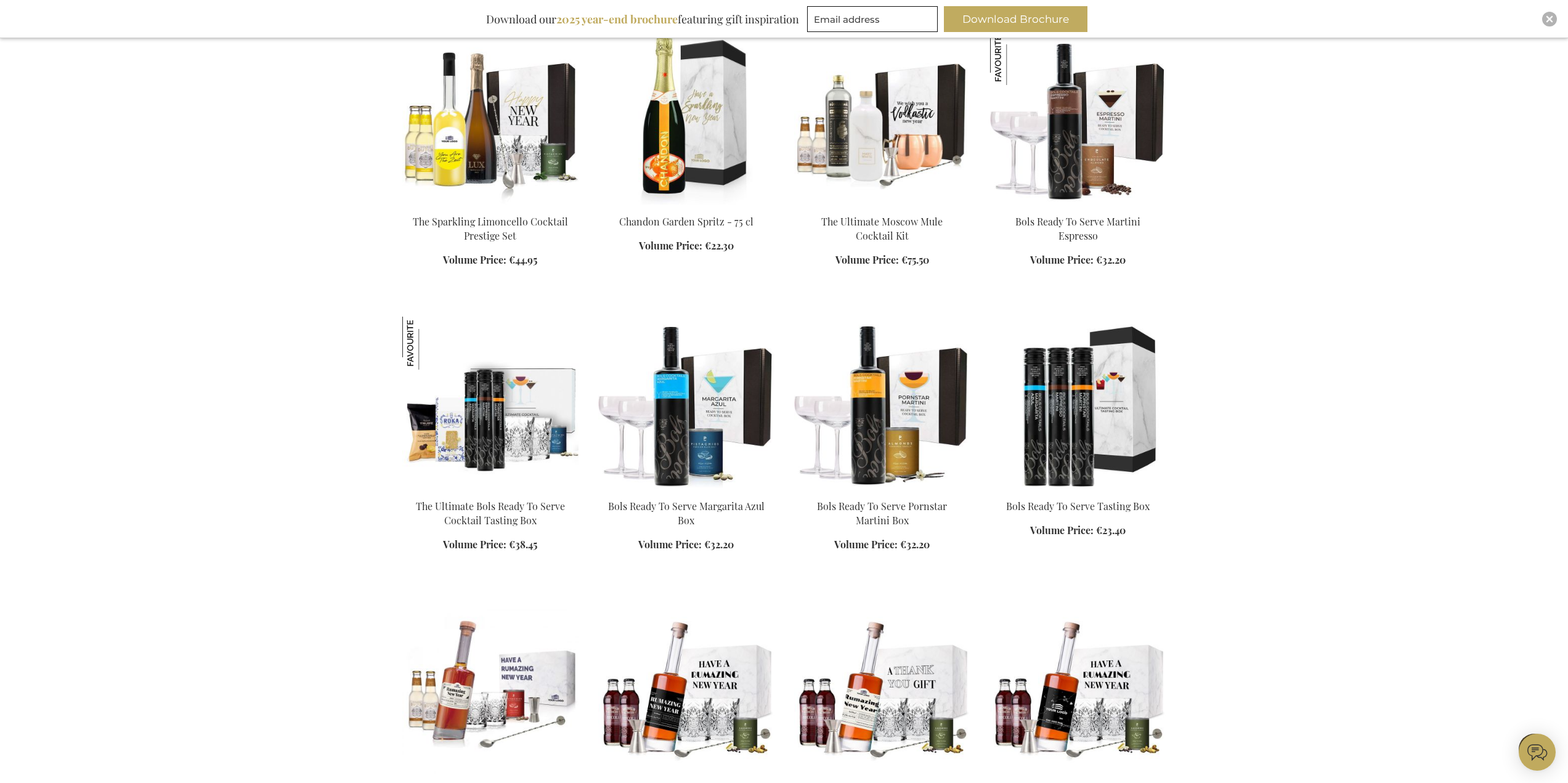
scroll to position [511, 0]
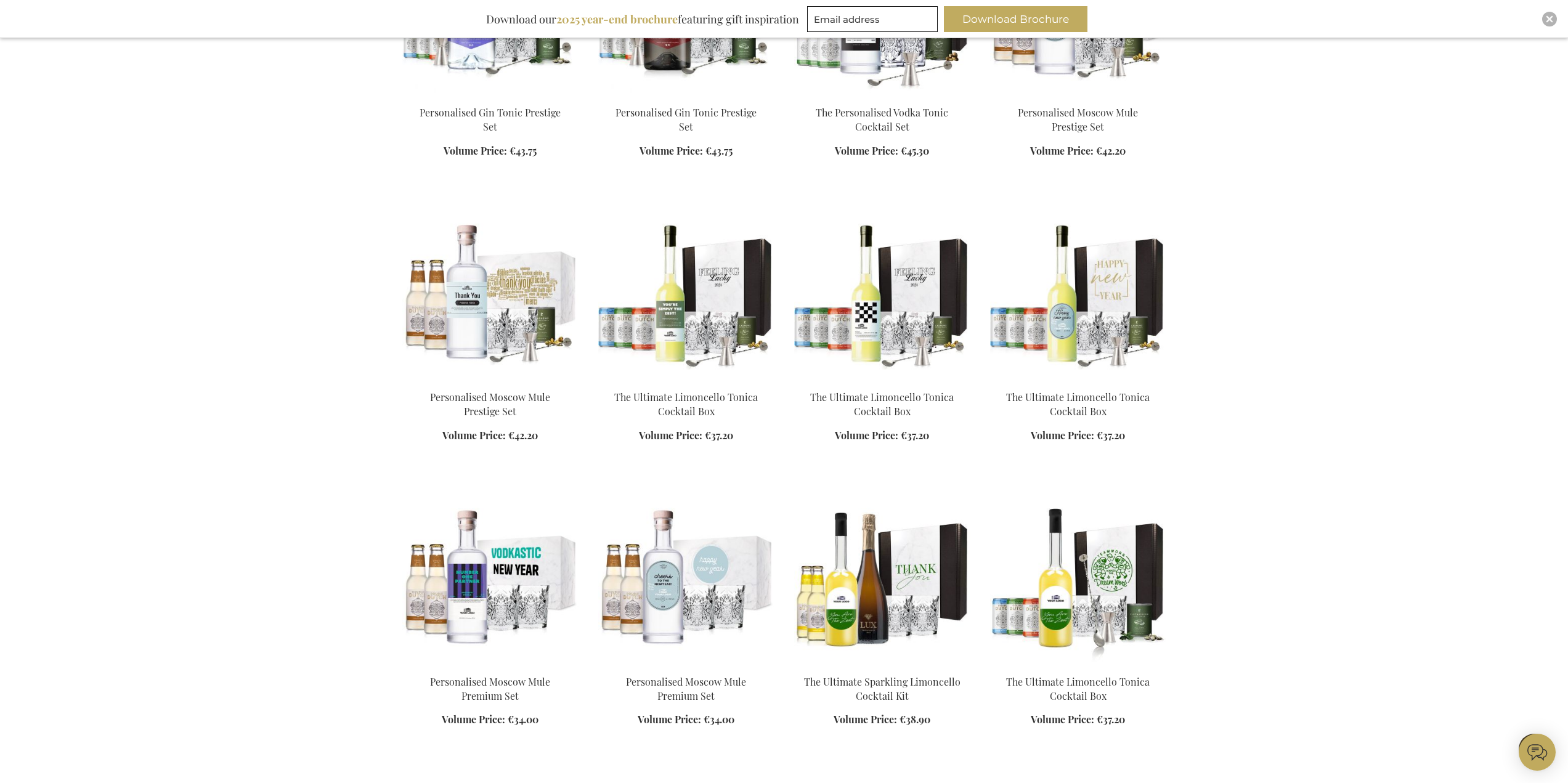
scroll to position [2854, 0]
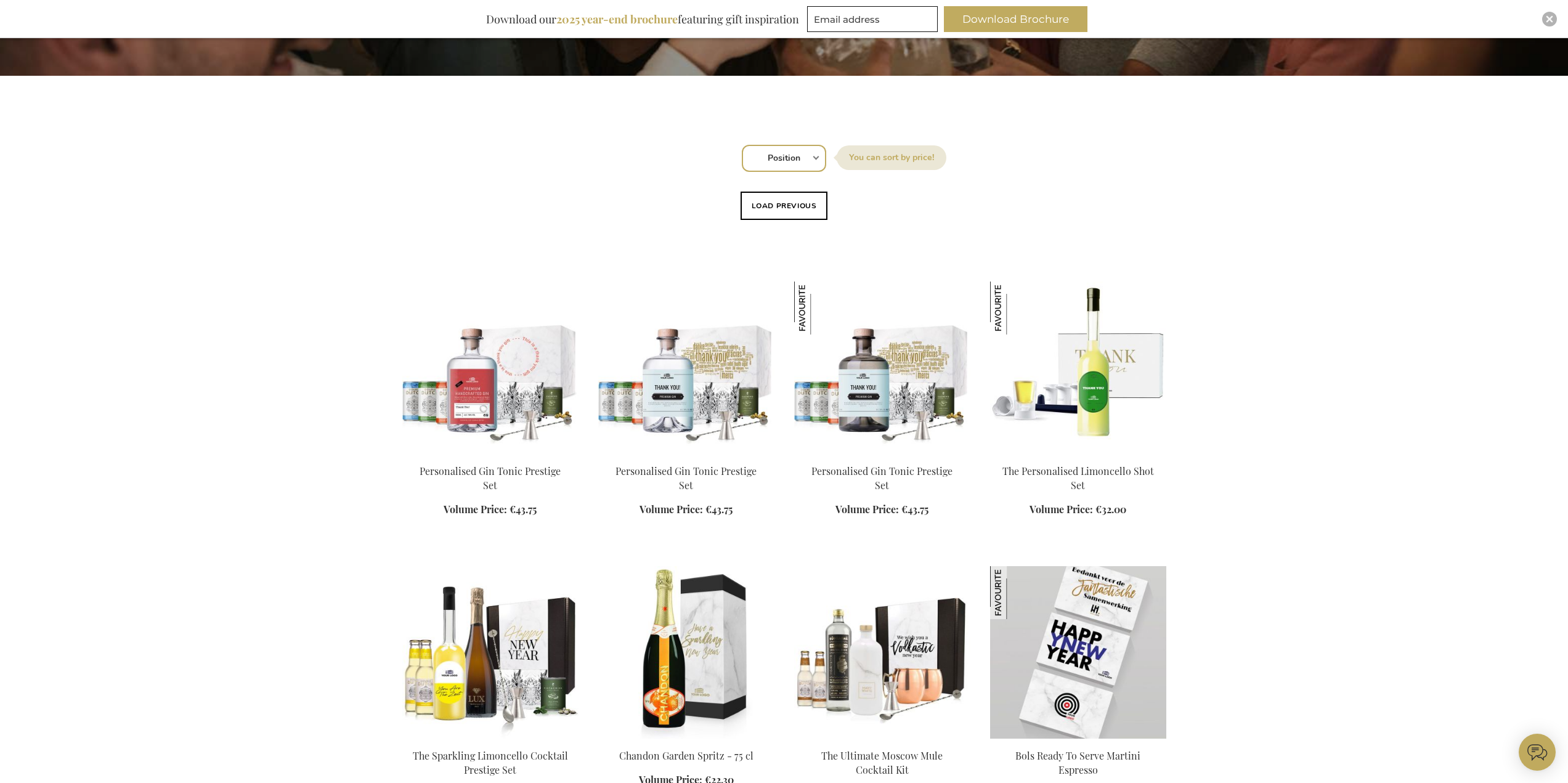
scroll to position [370, 0]
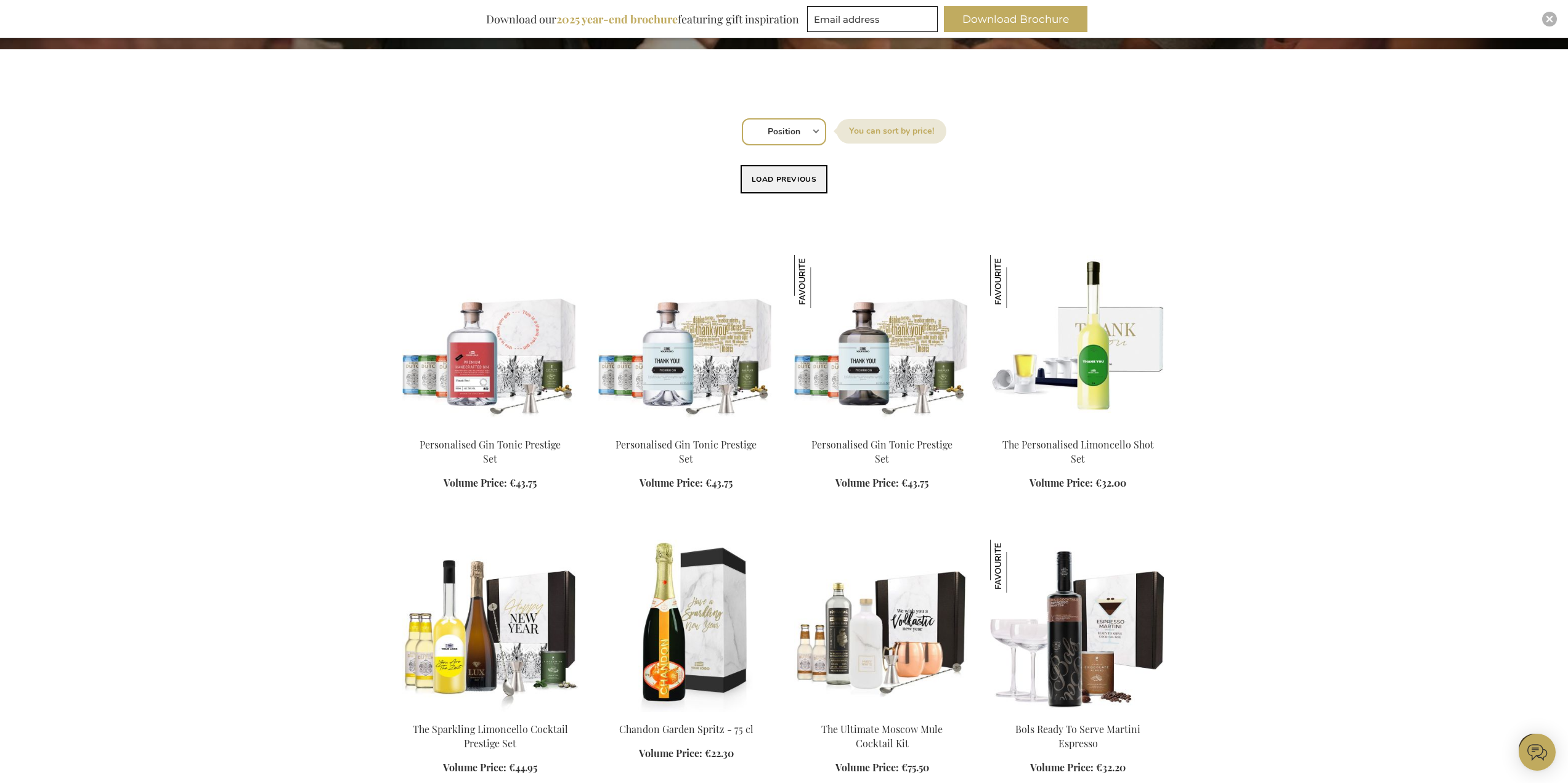
click at [774, 183] on button "Load previous" at bounding box center [784, 179] width 87 height 28
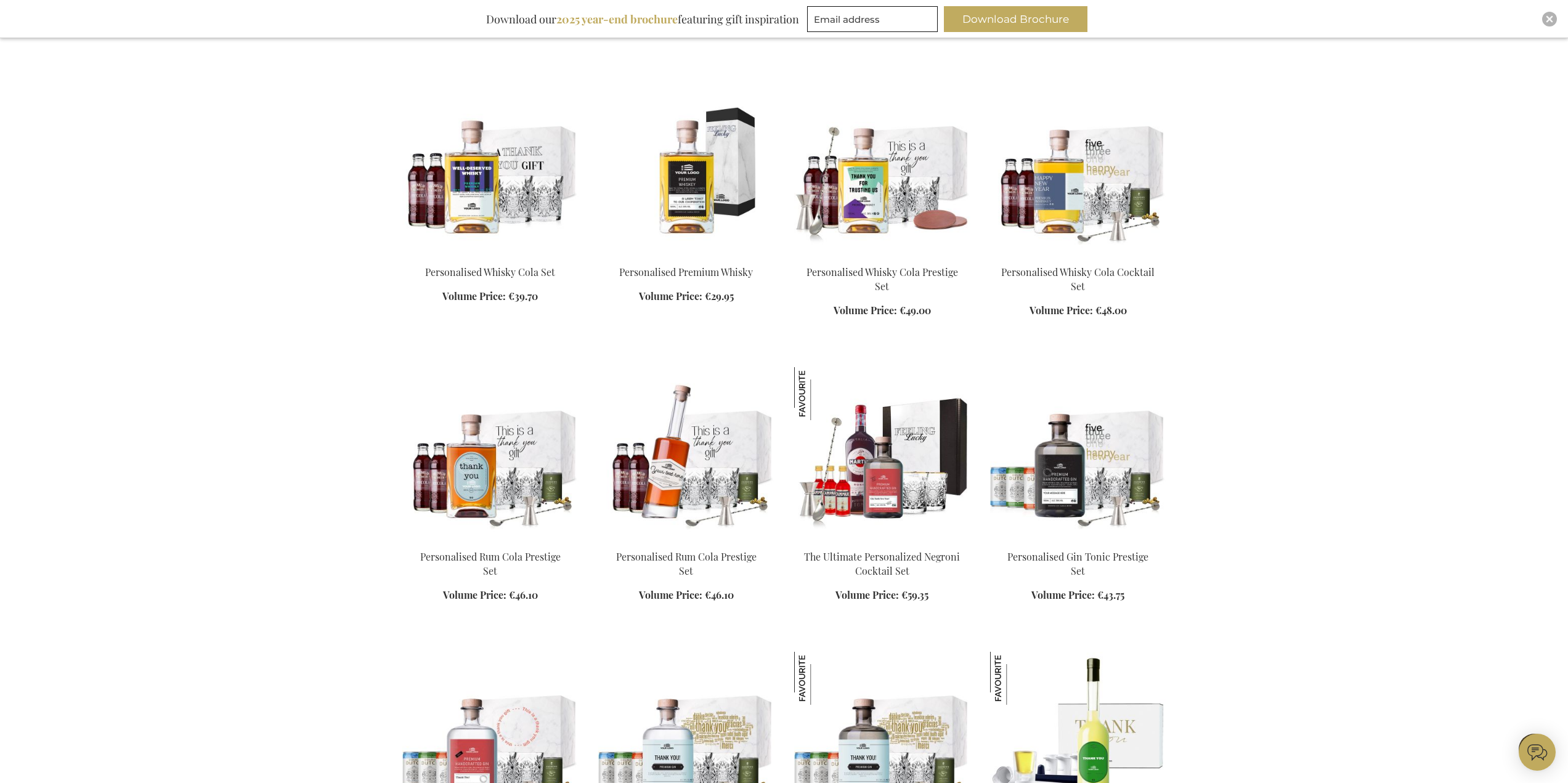
scroll to position [739, 0]
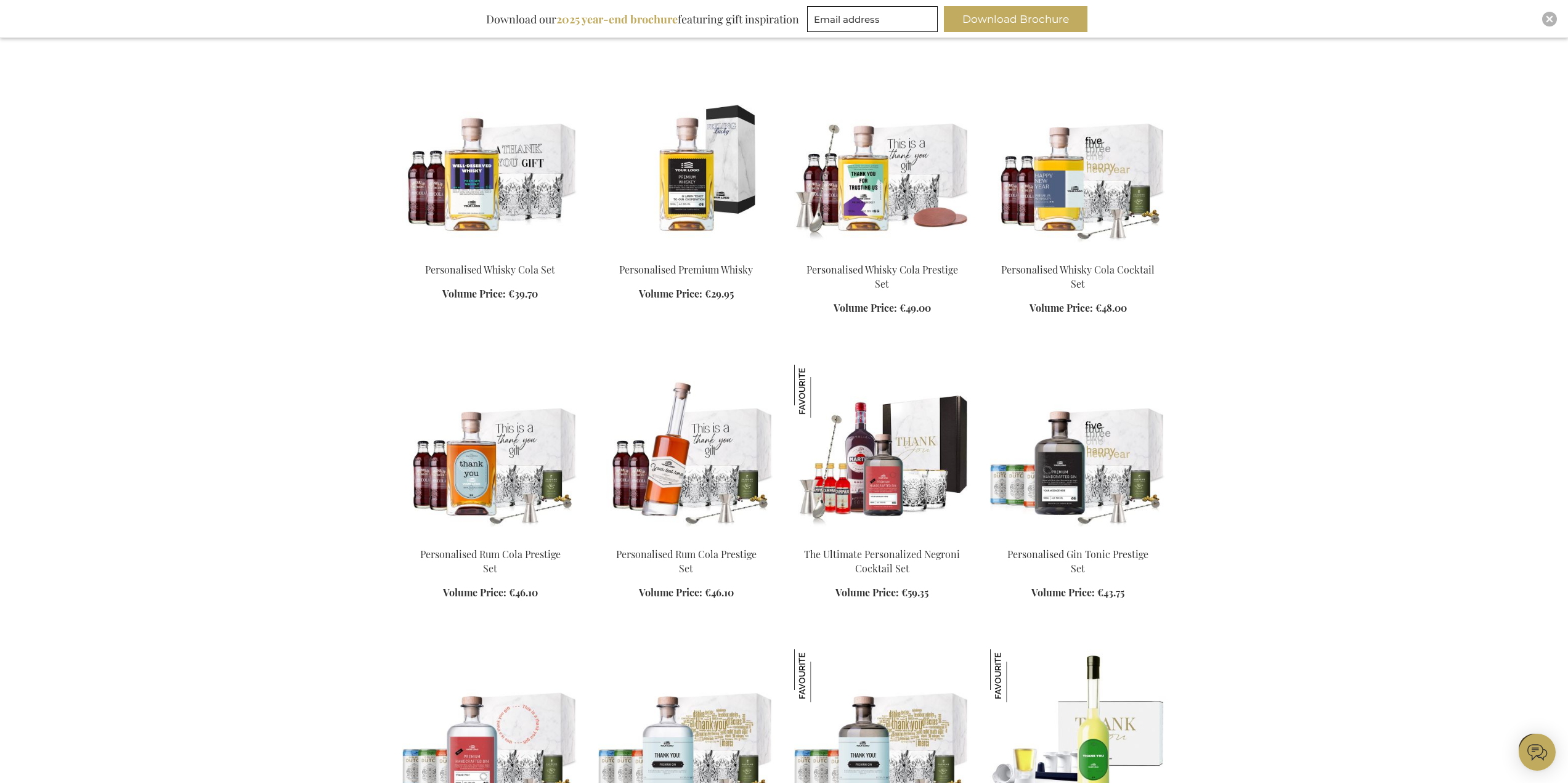
click at [924, 463] on img at bounding box center [882, 450] width 176 height 172
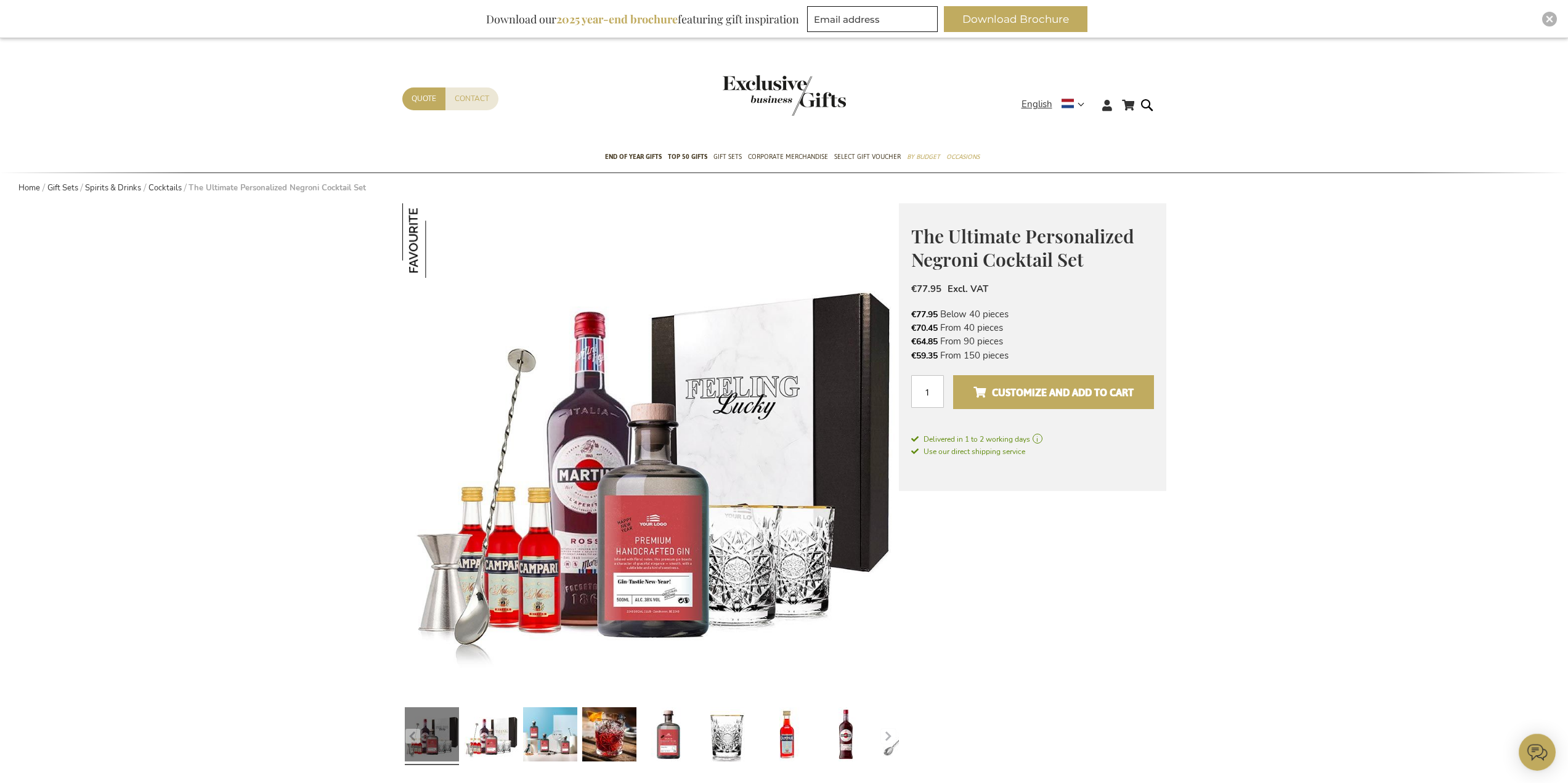
click at [1050, 386] on span "Customize and add to cart" at bounding box center [1053, 393] width 160 height 20
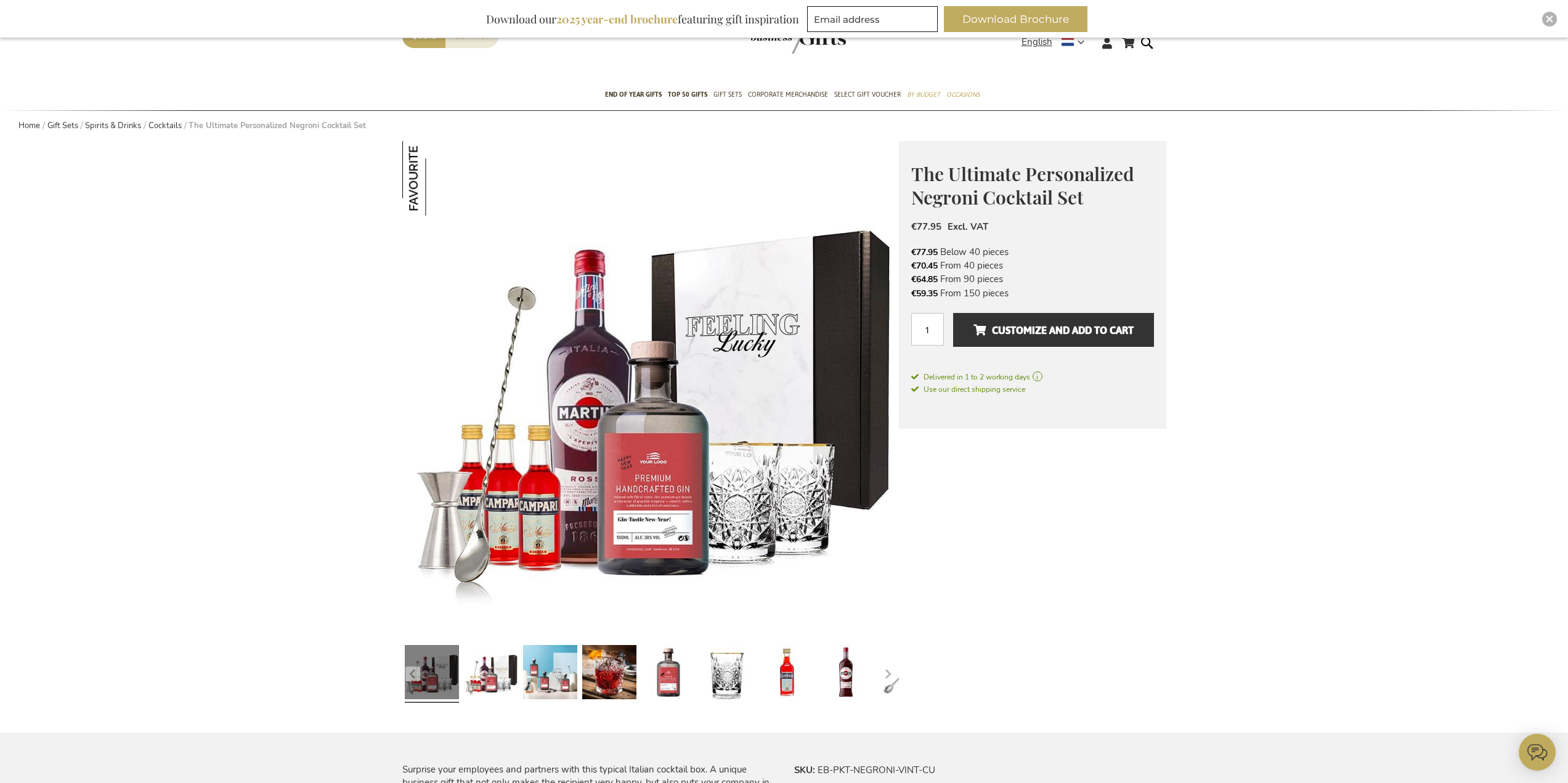
scroll to position [62, 0]
click at [1045, 342] on button "Customize and add to cart" at bounding box center [1053, 330] width 200 height 34
